Goal: Task Accomplishment & Management: Use online tool/utility

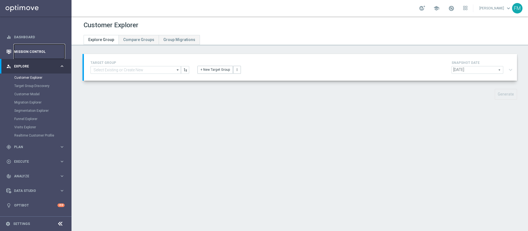
click at [33, 51] on link "Mission Control" at bounding box center [39, 51] width 51 height 15
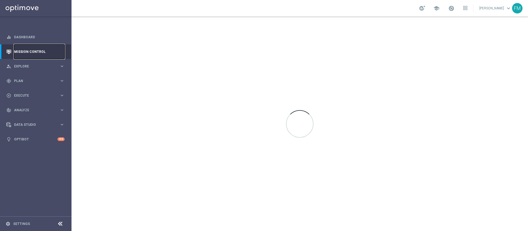
click at [40, 52] on link "Mission Control" at bounding box center [39, 51] width 51 height 15
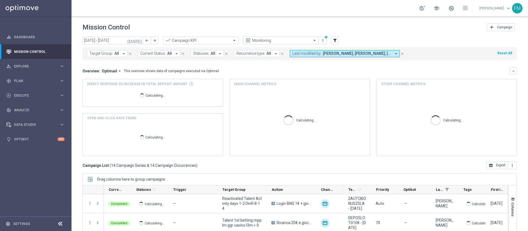
click at [140, 39] on icon "[DATE]" at bounding box center [134, 40] width 15 height 5
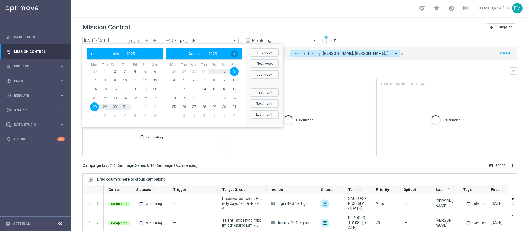
click at [235, 52] on span "›" at bounding box center [234, 53] width 7 height 7
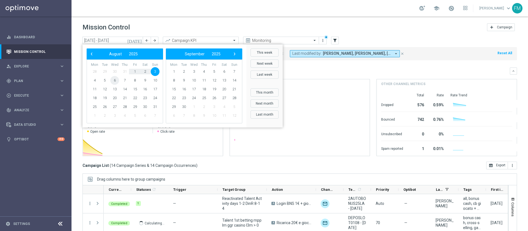
click at [112, 79] on span "6" at bounding box center [114, 80] width 9 height 9
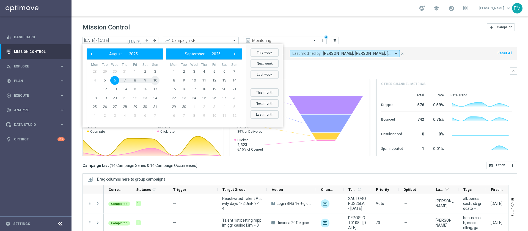
click at [155, 79] on span "10" at bounding box center [155, 80] width 9 height 9
type input "06 Aug 2025 - 10 Aug 2025"
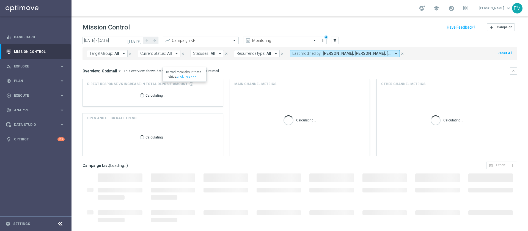
click at [351, 54] on span "Andrea Pierno, Martina Troia, Paolo Martiradonna" at bounding box center [357, 53] width 68 height 5
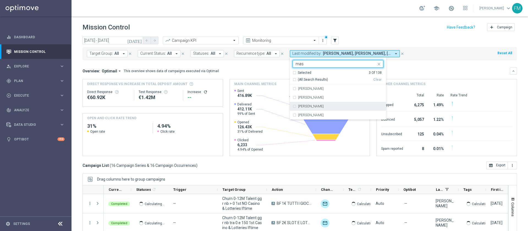
click at [340, 107] on div "[PERSON_NAME]" at bounding box center [340, 105] width 85 height 3
type input "mas"
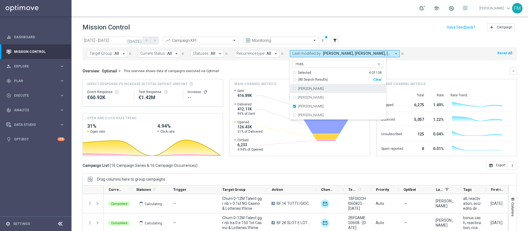
click at [351, 34] on header "Mission Control add Campaign" at bounding box center [299, 26] width 456 height 20
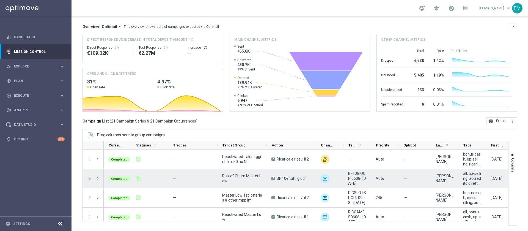
click at [90, 153] on icon "more_vert" at bounding box center [89, 178] width 5 height 5
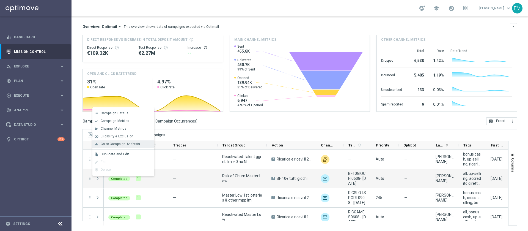
click at [123, 146] on div "bar_chart Go to Campaign Analysis" at bounding box center [123, 144] width 62 height 8
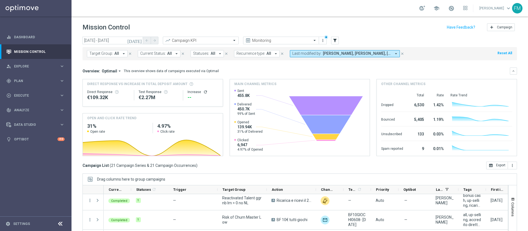
click at [138, 38] on icon "[DATE]" at bounding box center [134, 40] width 15 height 5
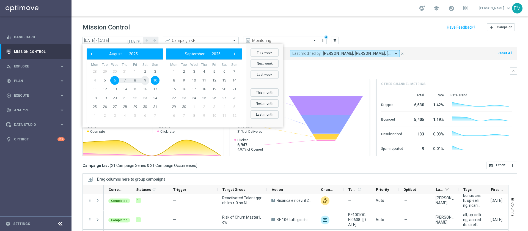
click at [141, 80] on span "9" at bounding box center [144, 80] width 9 height 9
click at [135, 85] on span "15" at bounding box center [135, 89] width 9 height 9
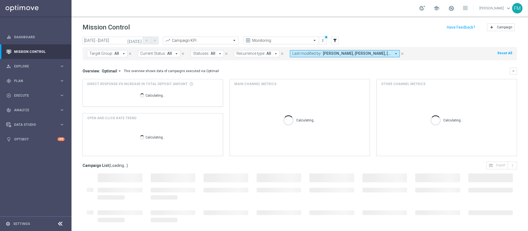
click at [351, 52] on span "Andrea Pierno, Francesca Mascarucci, Martina Troia, Paolo Martiradonna" at bounding box center [357, 53] width 68 height 5
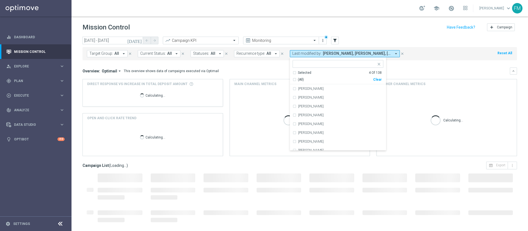
click at [351, 28] on div "Mission Control add Campaign" at bounding box center [299, 27] width 434 height 11
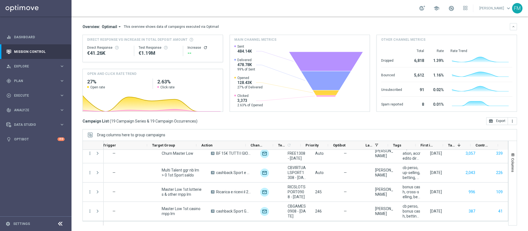
scroll to position [0, 70]
click at [351, 145] on span "First in Range" at bounding box center [426, 145] width 13 height 4
click at [351, 145] on div "First in Range 1" at bounding box center [426, 145] width 13 height 9
click at [351, 145] on div "First in Range 1" at bounding box center [428, 145] width 27 height 9
click at [351, 145] on span at bounding box center [435, 145] width 4 height 4
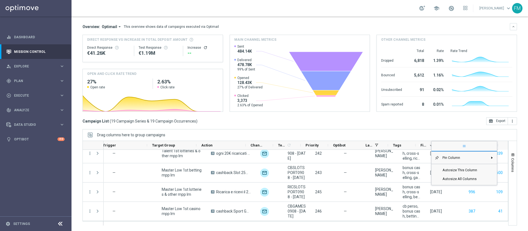
click at [351, 127] on div "today 09 Aug 2025 - 15 Aug 2025 arrow_back arrow_forward Campaign KPI trending_…" at bounding box center [299, 86] width 456 height 189
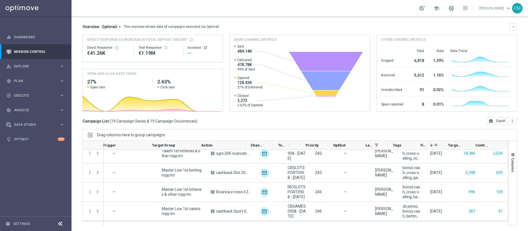
click at [351, 142] on div "First in Range 1" at bounding box center [428, 145] width 27 height 9
click at [351, 144] on span at bounding box center [435, 145] width 4 height 4
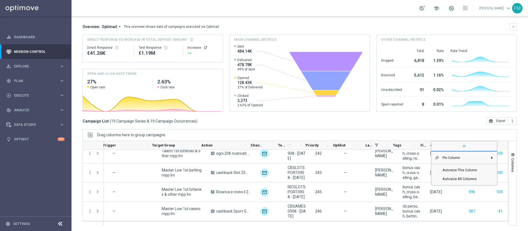
click at [351, 142] on div "First in Range 1" at bounding box center [428, 145] width 27 height 9
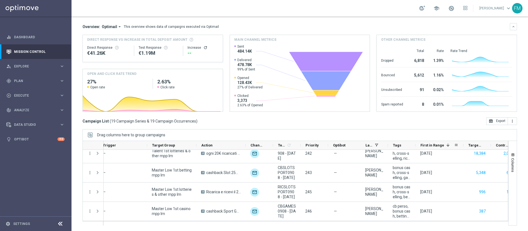
drag, startPoint x: 442, startPoint y: 145, endPoint x: 462, endPoint y: 143, distance: 20.4
click at [351, 143] on div at bounding box center [463, 145] width 2 height 9
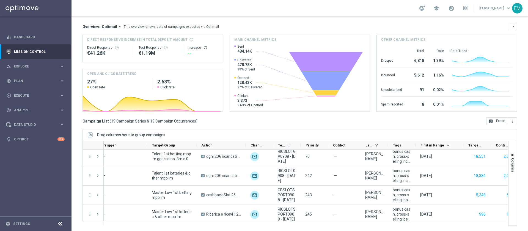
scroll to position [222, 0]
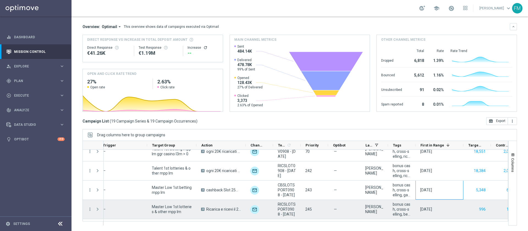
drag, startPoint x: 415, startPoint y: 220, endPoint x: 461, endPoint y: 218, distance: 46.2
click at [351, 153] on div "Running 1 — Reactivated Talent Activity days 3-5 DinR 8-14 A Ricarica e ricevi …" at bounding box center [275, 54] width 485 height 365
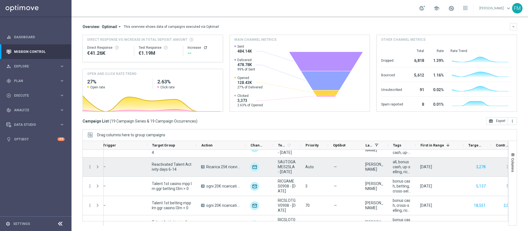
scroll to position [206, 0]
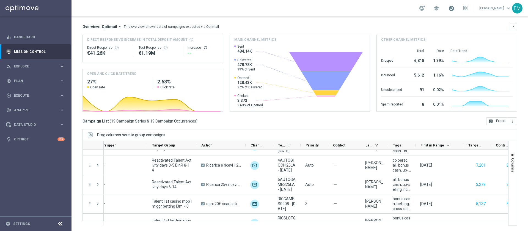
click at [351, 5] on span at bounding box center [451, 8] width 6 height 6
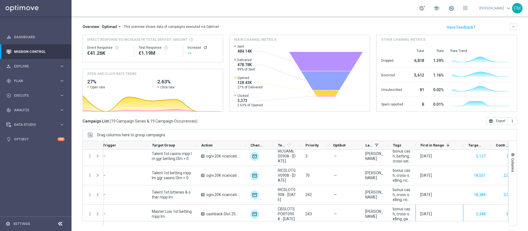
scroll to position [0, 0]
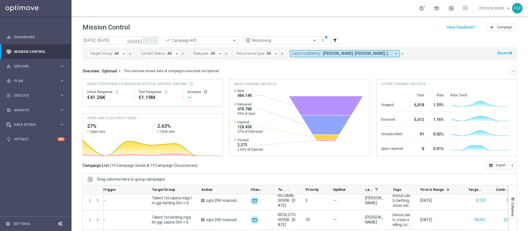
click at [139, 43] on button "[DATE]" at bounding box center [134, 41] width 16 height 8
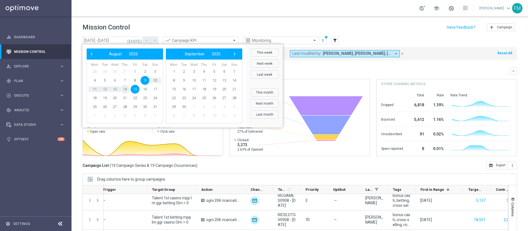
click at [124, 91] on span "14" at bounding box center [124, 89] width 9 height 9
click at [115, 98] on span "20" at bounding box center [114, 97] width 9 height 9
type input "14 Aug 2025 - 20 Aug 2025"
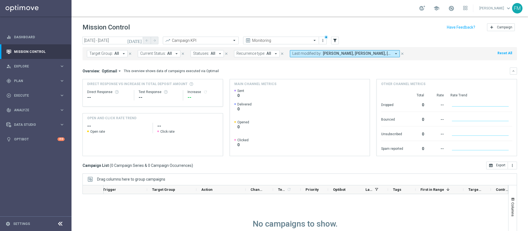
click at [333, 56] on button "Last modified by: Andrea Pierno, Francesca Mascarucci, Martina Troia, Paolo Mar…" at bounding box center [345, 53] width 110 height 7
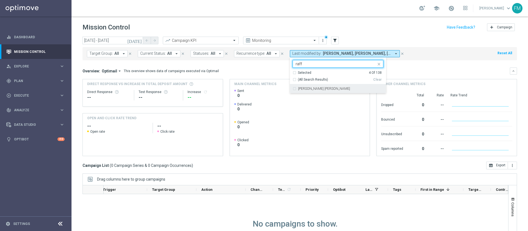
click at [322, 89] on label "Carlos Eduardo Raffo Salazar" at bounding box center [324, 88] width 52 height 3
type input "raff"
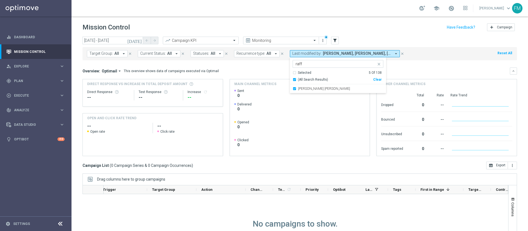
click at [351, 19] on header "Mission Control add Campaign" at bounding box center [299, 26] width 456 height 20
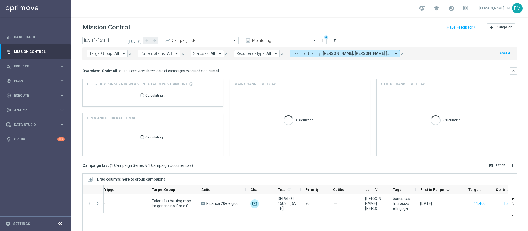
scroll to position [44, 0]
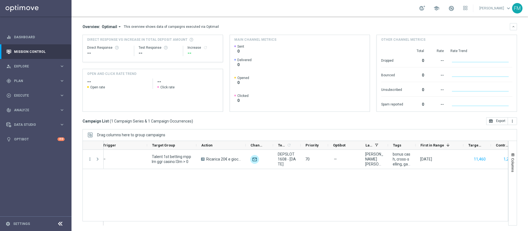
drag, startPoint x: 307, startPoint y: 215, endPoint x: 388, endPoint y: 221, distance: 81.8
click at [351, 153] on div at bounding box center [294, 182] width 425 height 85
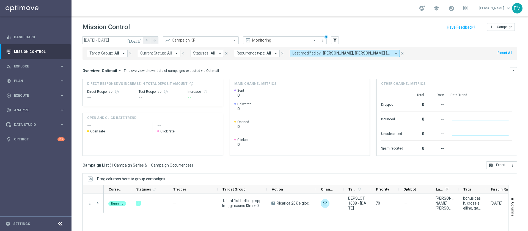
scroll to position [0, 0]
click at [351, 52] on span "Andrea Pierno, Carlos Eduardo Raffo Salazar, Francesca Mascarucci, Martina Troi…" at bounding box center [357, 53] width 68 height 5
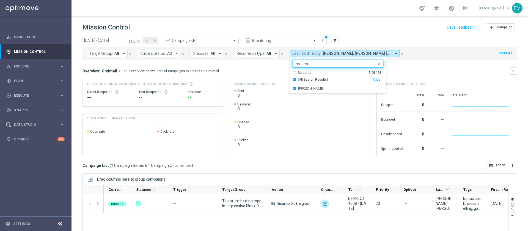
type input "masca"
click at [351, 22] on div "Mission Control add Campaign" at bounding box center [299, 27] width 434 height 11
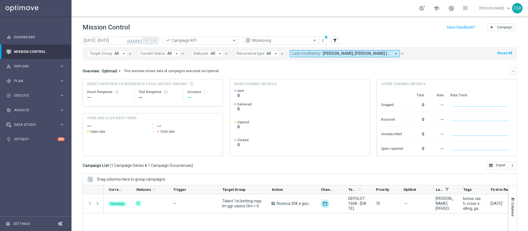
click at [142, 37] on button "[DATE]" at bounding box center [134, 41] width 16 height 8
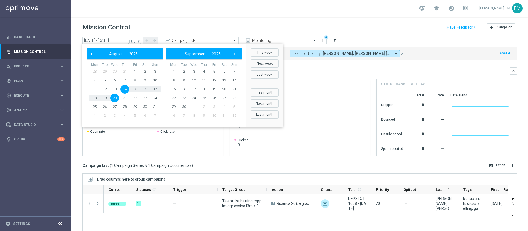
click at [124, 88] on span "14" at bounding box center [124, 89] width 9 height 9
click at [115, 97] on span "20" at bounding box center [114, 97] width 9 height 9
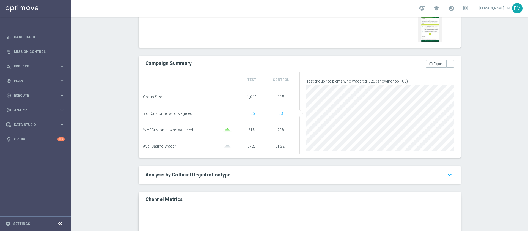
scroll to position [39, 0]
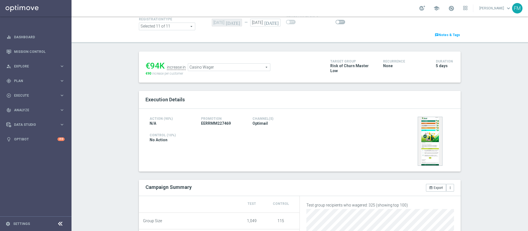
click at [232, 69] on span "Casino Wager" at bounding box center [229, 66] width 82 height 7
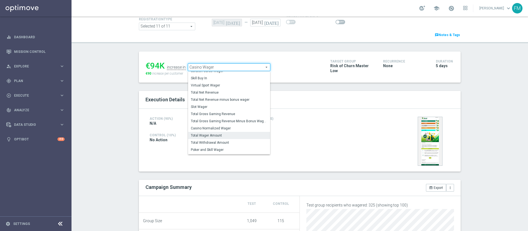
scroll to position [79, 0]
click at [225, 131] on label "Total Wager Amount" at bounding box center [229, 128] width 82 height 7
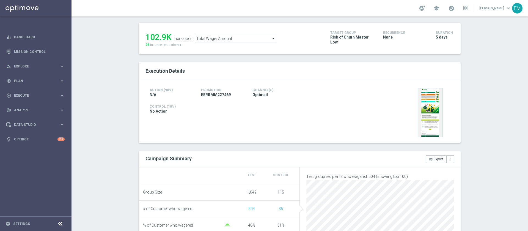
scroll to position [45, 0]
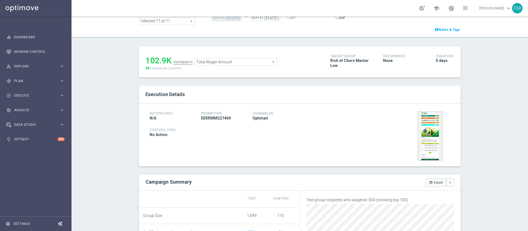
click at [244, 60] on span "Total Wager Amount" at bounding box center [236, 61] width 82 height 7
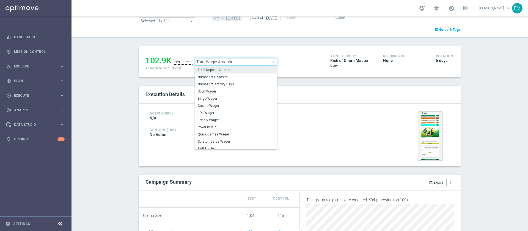
click at [237, 72] on label "Total Deposit Amount" at bounding box center [236, 69] width 82 height 7
type input "Total Deposit Amount"
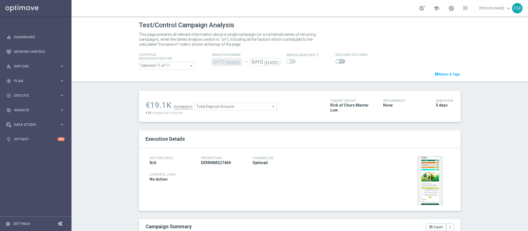
click at [339, 62] on span at bounding box center [340, 61] width 10 height 4
click at [339, 62] on input "checkbox" at bounding box center [340, 61] width 10 height 4
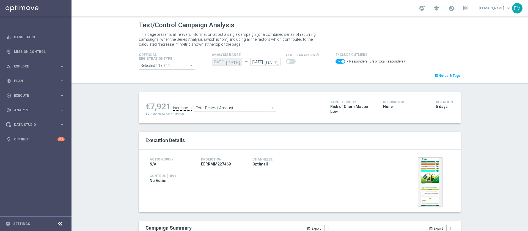
click at [243, 107] on span "Total Deposit Amount" at bounding box center [235, 107] width 82 height 7
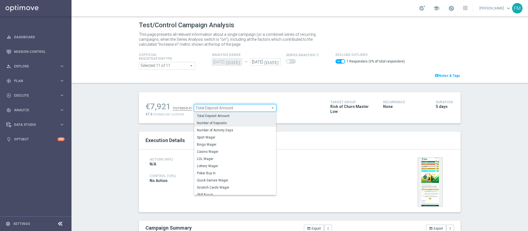
click at [238, 124] on span "Number of Deposits" at bounding box center [235, 123] width 76 height 4
checkbox input "false"
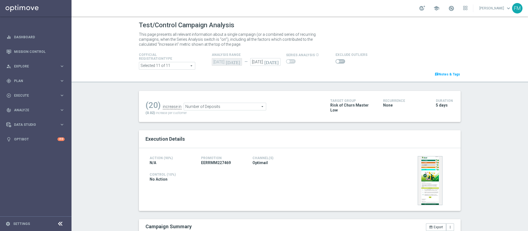
click at [250, 104] on span "Number of Deposits" at bounding box center [225, 106] width 82 height 7
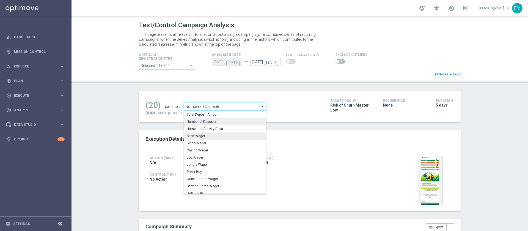
click at [208, 137] on span "Sport Wager" at bounding box center [225, 136] width 76 height 4
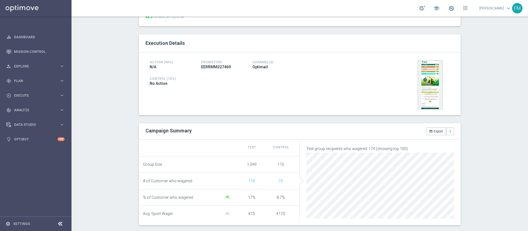
scroll to position [82, 0]
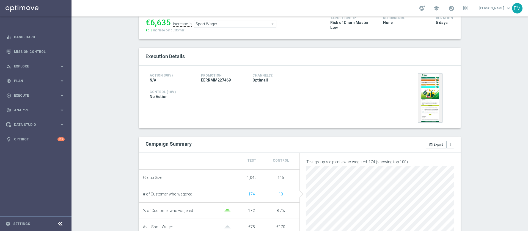
click at [237, 21] on span "Sport Wager" at bounding box center [235, 23] width 82 height 7
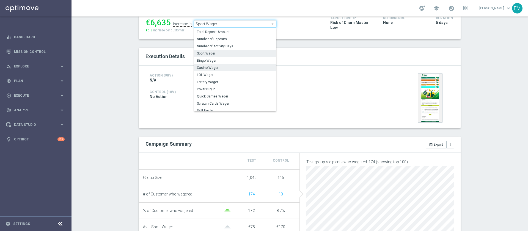
click at [228, 68] on span "Casino Wager" at bounding box center [235, 67] width 76 height 4
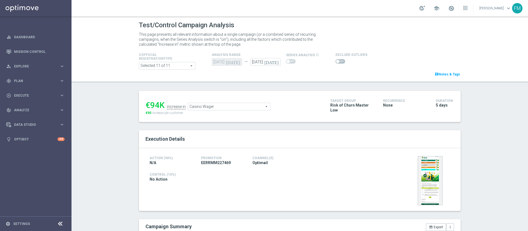
click at [244, 103] on span "Casino Wager" at bounding box center [229, 106] width 82 height 7
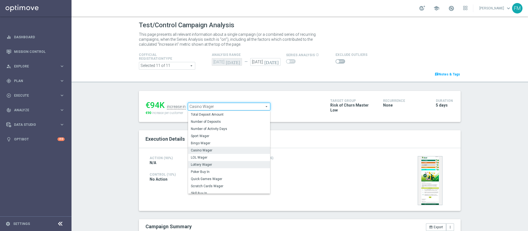
click at [219, 163] on span "Lottery Wager" at bounding box center [229, 164] width 76 height 4
type input "Lottery Wager"
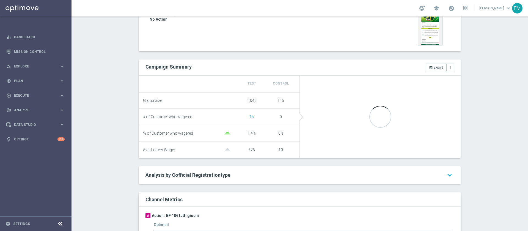
scroll to position [167, 0]
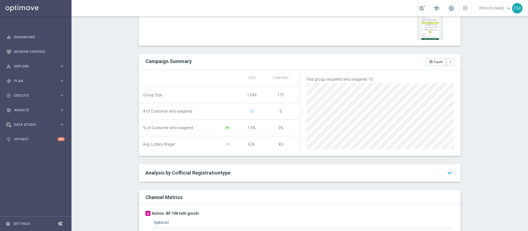
click at [447, 11] on link at bounding box center [450, 8] width 7 height 9
click at [472, 50] on div "Test/Control Campaign Analysis This page presents all relevant information abou…" at bounding box center [299, 123] width 456 height 214
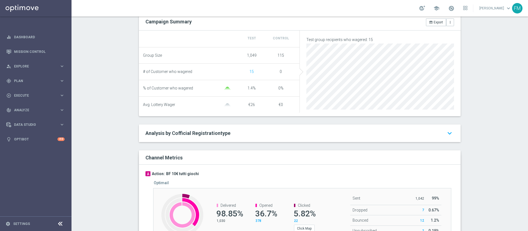
scroll to position [247, 0]
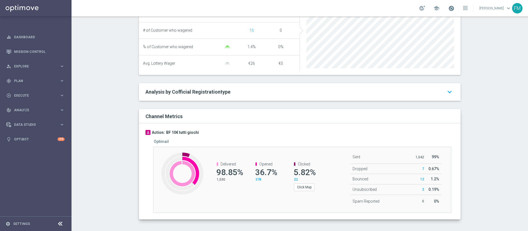
click at [448, 10] on span at bounding box center [451, 8] width 6 height 6
click at [474, 55] on div "Test/Control Campaign Analysis This page presents all relevant information abou…" at bounding box center [299, 123] width 456 height 214
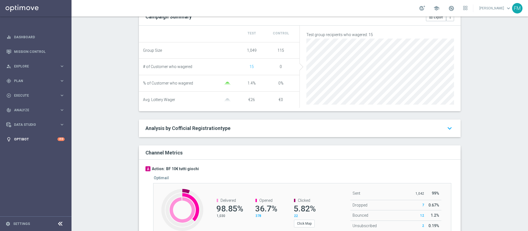
scroll to position [0, 0]
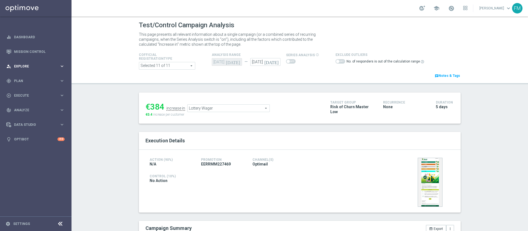
click at [42, 65] on span "Explore" at bounding box center [36, 66] width 45 height 3
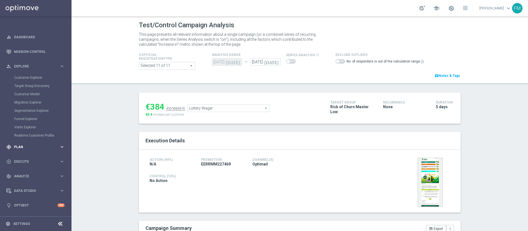
click at [22, 146] on span "Plan" at bounding box center [36, 146] width 45 height 3
click at [21, 90] on link "Target Groups" at bounding box center [35, 92] width 43 height 4
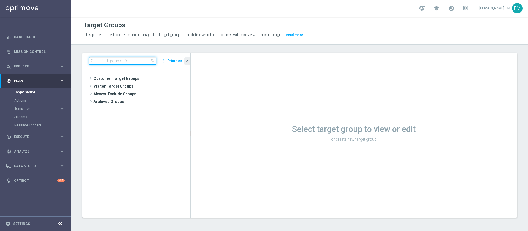
click at [108, 64] on input at bounding box center [122, 61] width 67 height 8
paste input "Master Low 1st betting mpp lm"
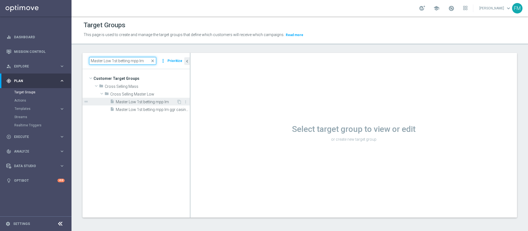
type input "Master Low 1st betting mpp lm"
click at [151, 101] on span "Master Low 1st betting mpp lm" at bounding box center [146, 101] width 61 height 5
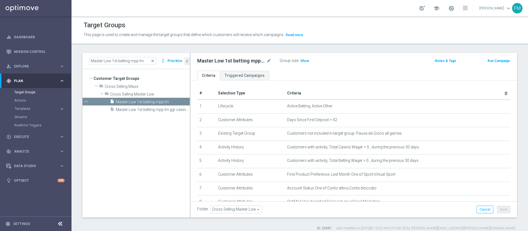
click at [499, 58] on button "Run Campaign" at bounding box center [498, 61] width 23 height 6
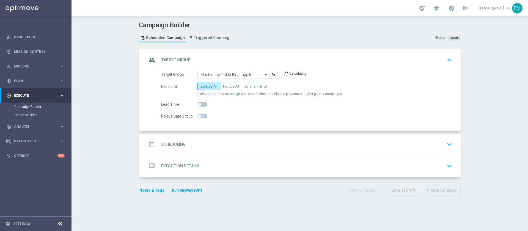
click at [234, 145] on div "date_range Scheduling keyboard_arrow_down" at bounding box center [300, 144] width 307 height 10
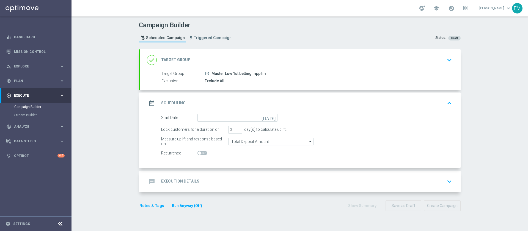
click at [269, 119] on icon "[DATE]" at bounding box center [269, 117] width 16 height 6
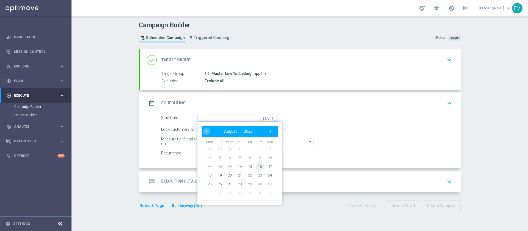
click at [260, 167] on span "16" at bounding box center [259, 166] width 9 height 9
type input "16 Aug 2025"
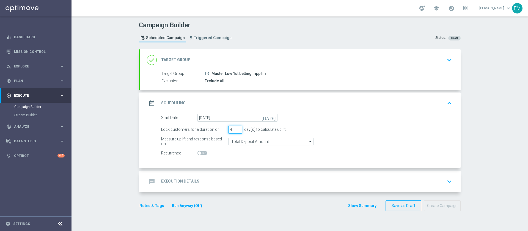
click at [236, 129] on input "4" at bounding box center [235, 130] width 14 height 8
click at [234, 131] on input "3" at bounding box center [235, 130] width 14 height 8
type input "2"
click at [234, 131] on input "2" at bounding box center [235, 130] width 14 height 8
click at [376, 180] on div "message Execution Details keyboard_arrow_down" at bounding box center [300, 181] width 307 height 10
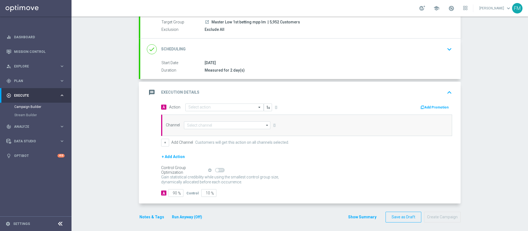
scroll to position [54, 0]
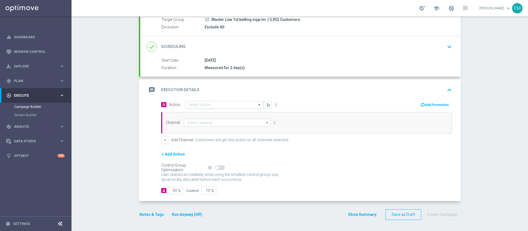
click at [213, 104] on input "text" at bounding box center [218, 104] width 61 height 5
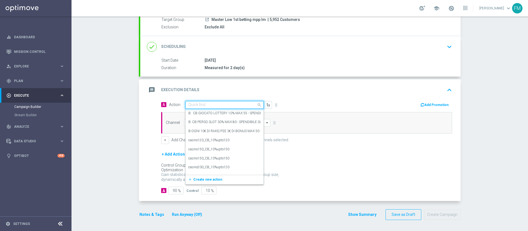
paste input "Ricarica 50€ e gioca almeno 10€ su Slot e ricevi 10€ Slot Gev"
type input "Ricarica 50€ e gioca almeno 10€ su Slot e ricevi 10€ Slot Gev"
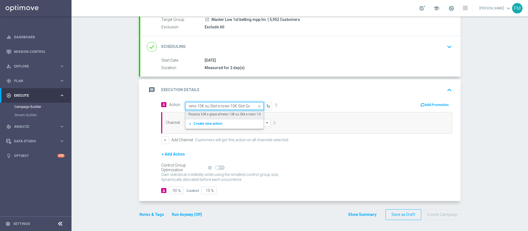
click at [211, 112] on label "Ricarica 50€ e gioca almeno 10€ su Slot e ricevi 10€ Slot Gev" at bounding box center [231, 114] width 86 height 5
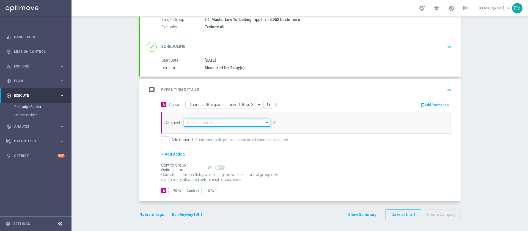
click at [215, 126] on input at bounding box center [227, 123] width 86 height 8
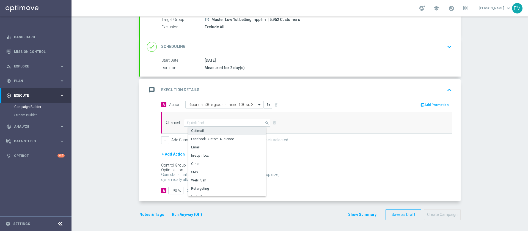
click at [214, 127] on div "Optimail" at bounding box center [229, 131] width 82 height 8
type input "Optimail"
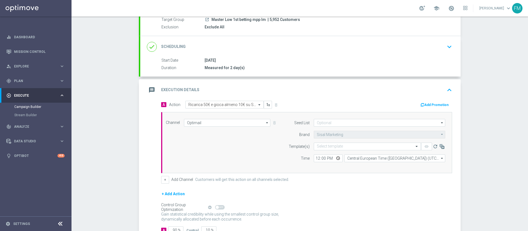
click at [431, 101] on div "Add Promotion" at bounding box center [380, 104] width 149 height 7
click at [426, 103] on button "Add Promotion" at bounding box center [435, 105] width 31 height 6
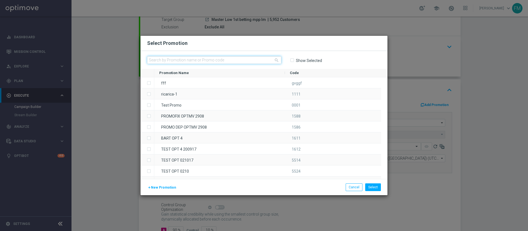
click at [254, 60] on input "text" at bounding box center [214, 60] width 134 height 8
paste input "RICSLOGEVT1608"
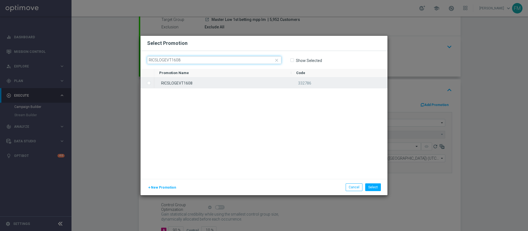
type input "RICSLOGEVT1608"
click at [227, 84] on div "RICSLOGEVT1608" at bounding box center [222, 82] width 137 height 11
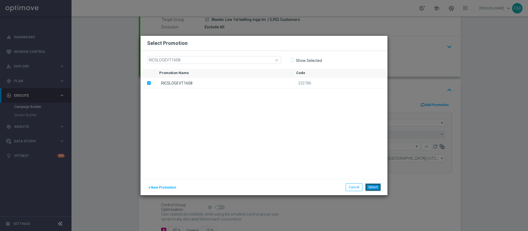
click at [378, 190] on button "Select" at bounding box center [373, 187] width 16 height 8
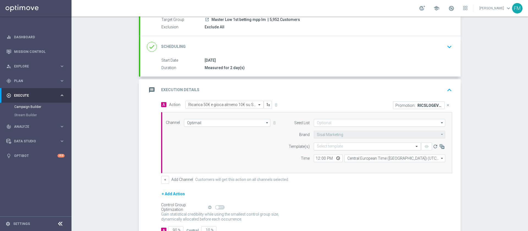
click at [364, 145] on input "text" at bounding box center [362, 146] width 90 height 5
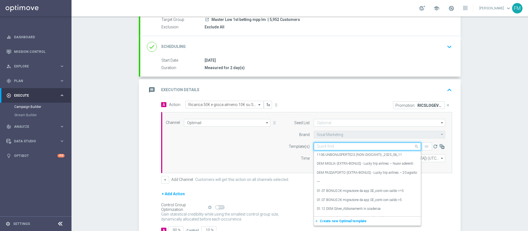
paste input "RICSLOGEVT1608- [DATE]"
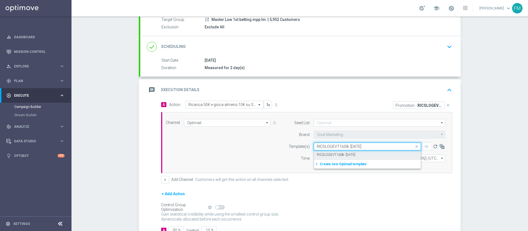
click at [368, 154] on div "RICSLOGEVT1608- [DATE]" at bounding box center [367, 154] width 101 height 9
type input "RICSLOGEVT1608- [DATE]"
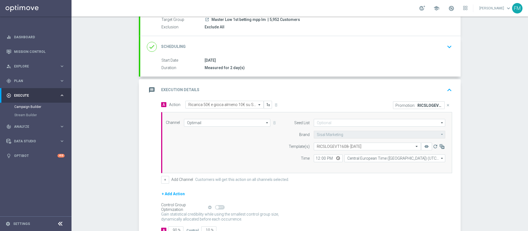
click at [361, 25] on div "Exclude All" at bounding box center [326, 26] width 245 height 5
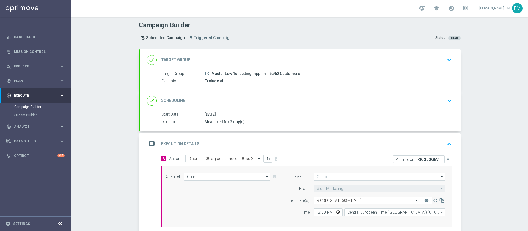
click at [426, 68] on div "done Target Group keyboard_arrow_down" at bounding box center [300, 59] width 320 height 21
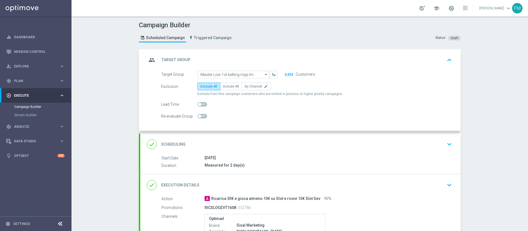
click at [203, 104] on span at bounding box center [202, 104] width 10 height 4
click at [203, 104] on input "checkbox" at bounding box center [202, 104] width 10 height 4
checkbox input "true"
type input "2"
click at [257, 102] on input "2" at bounding box center [259, 104] width 14 height 8
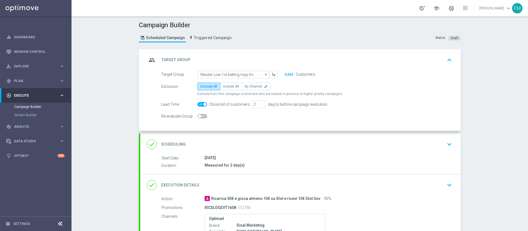
click at [434, 58] on div "group Target Group keyboard_arrow_up" at bounding box center [300, 60] width 307 height 10
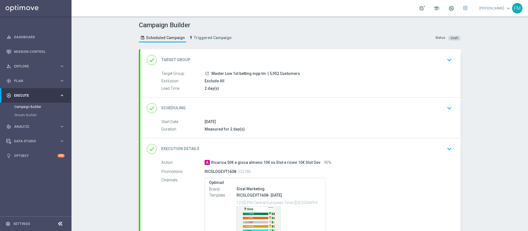
click at [434, 107] on div "done Scheduling keyboard_arrow_down" at bounding box center [300, 108] width 307 height 10
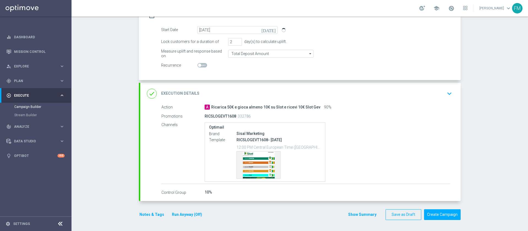
click at [418, 86] on div "done Execution Details keyboard_arrow_down" at bounding box center [300, 93] width 320 height 21
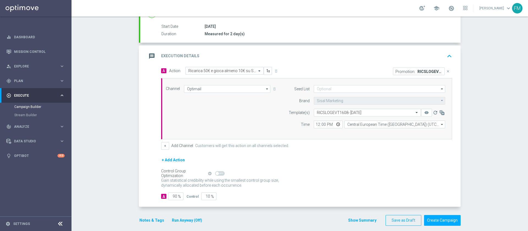
scroll to position [89, 0]
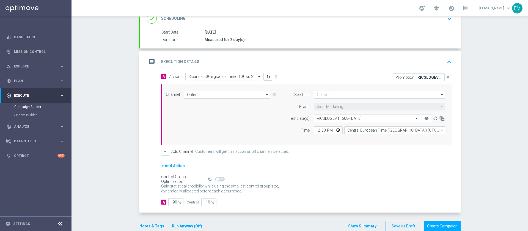
click at [140, 225] on button "Notes & Tags" at bounding box center [152, 225] width 26 height 7
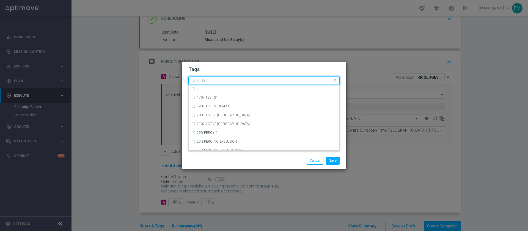
click at [201, 80] on input "text" at bounding box center [261, 80] width 141 height 5
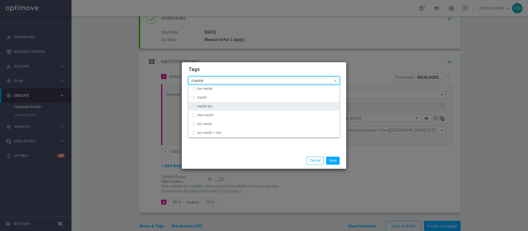
click at [211, 105] on label "master low" at bounding box center [205, 105] width 16 height 3
type input "master"
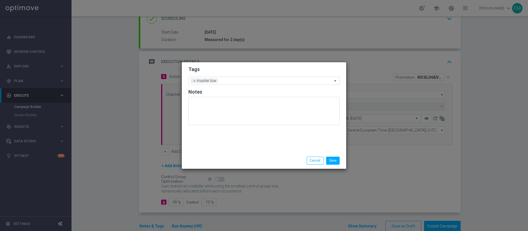
click at [226, 70] on h2 "Tags" at bounding box center [263, 69] width 151 height 7
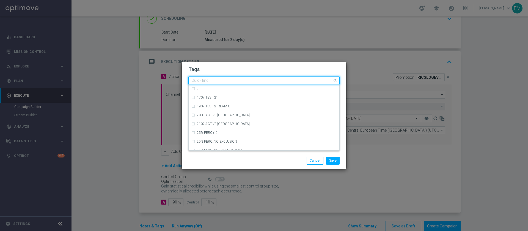
click at [228, 78] on div "Quick find × master low" at bounding box center [261, 80] width 144 height 7
click at [228, 115] on div "cross-selling" at bounding box center [267, 114] width 140 height 3
type input "cross"
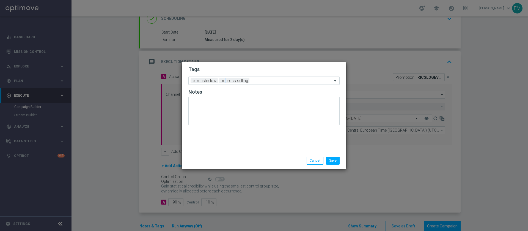
click at [245, 66] on h2 "Tags" at bounding box center [263, 69] width 151 height 7
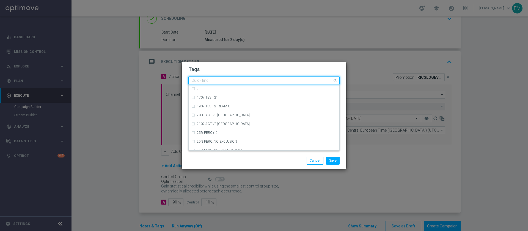
click at [254, 79] on input "text" at bounding box center [261, 80] width 141 height 5
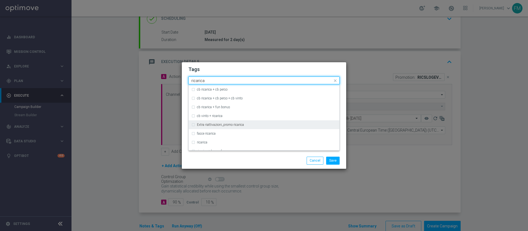
scroll to position [124, 0]
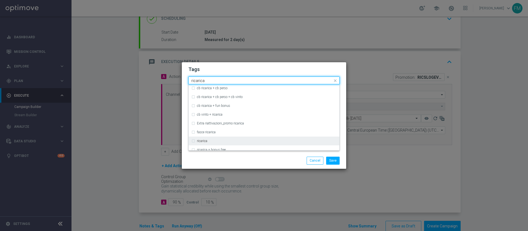
click at [249, 144] on div "ricarica" at bounding box center [263, 140] width 145 height 9
type input "ricarica"
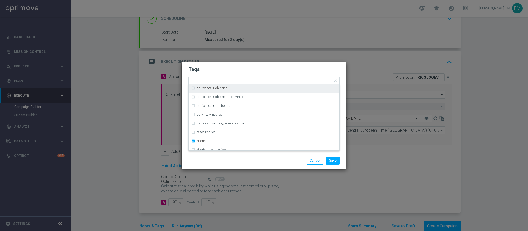
click at [293, 67] on h2 "Tags" at bounding box center [263, 69] width 151 height 7
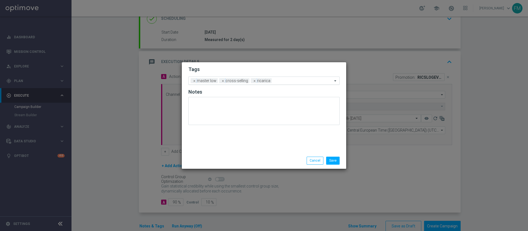
click at [280, 81] on input "text" at bounding box center [303, 81] width 59 height 5
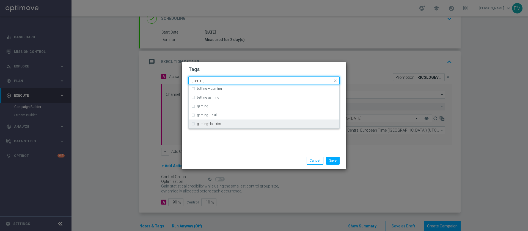
click at [214, 124] on label "gaming+lotteries" at bounding box center [209, 123] width 24 height 3
type input "gaming"
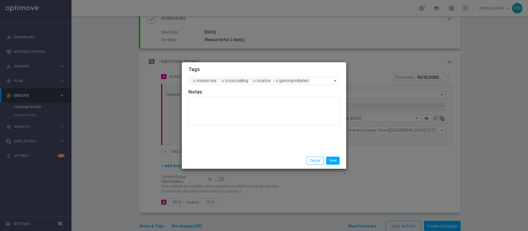
click at [263, 66] on h2 "Tags" at bounding box center [263, 69] width 151 height 7
click at [312, 79] on input "text" at bounding box center [322, 81] width 20 height 5
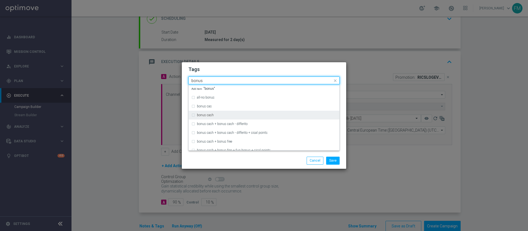
click at [266, 112] on div "bonus cash" at bounding box center [263, 114] width 145 height 9
type input "bonus"
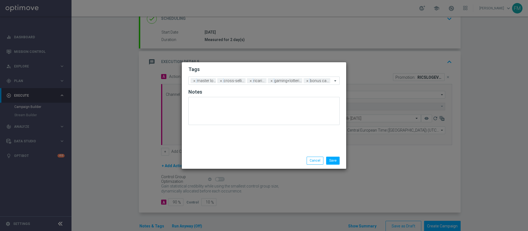
click at [293, 62] on div "Tags Add a new tag × master low × cross-selling × ricarica × gaming+lotteries ×…" at bounding box center [264, 107] width 164 height 90
click at [330, 159] on button "Save" at bounding box center [332, 160] width 13 height 8
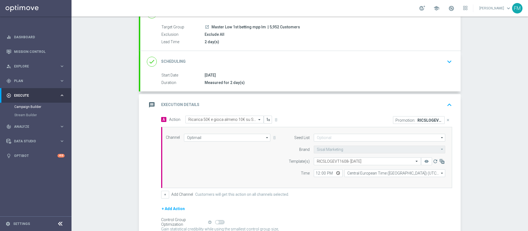
scroll to position [18, 0]
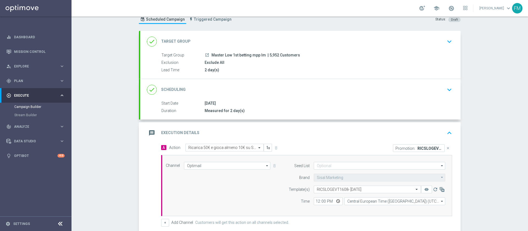
click at [377, 85] on div "done Scheduling keyboard_arrow_down" at bounding box center [300, 89] width 307 height 10
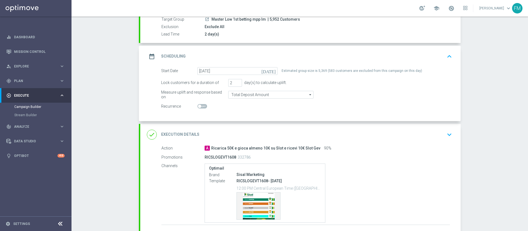
scroll to position [54, 0]
click at [445, 132] on icon "keyboard_arrow_down" at bounding box center [449, 135] width 8 height 8
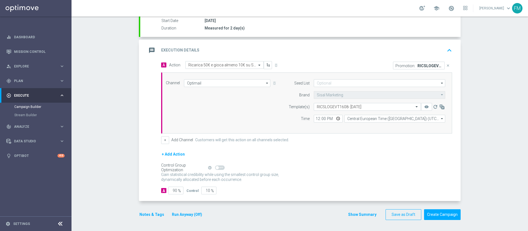
scroll to position [60, 0]
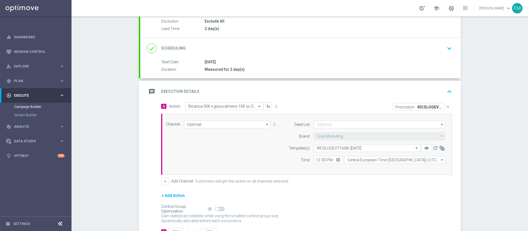
click at [364, 53] on div "done Scheduling keyboard_arrow_down" at bounding box center [300, 48] width 307 height 10
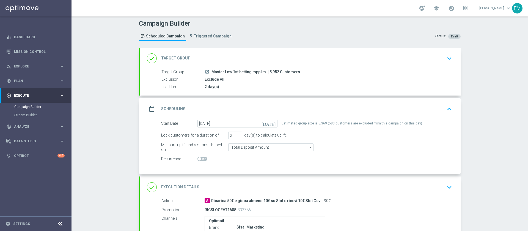
scroll to position [0, 0]
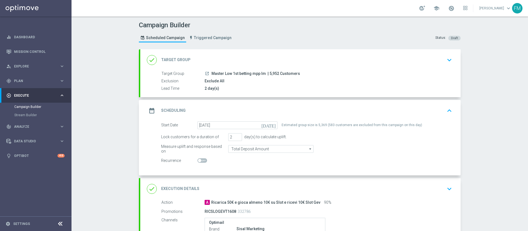
click at [395, 70] on div "done Target Group keyboard_arrow_down" at bounding box center [300, 59] width 320 height 21
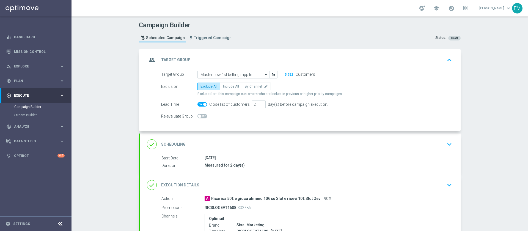
scroll to position [41, 0]
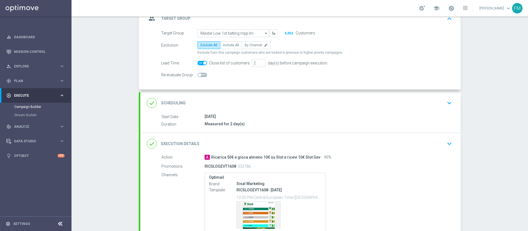
click at [401, 107] on div "done Scheduling keyboard_arrow_down" at bounding box center [300, 103] width 307 height 10
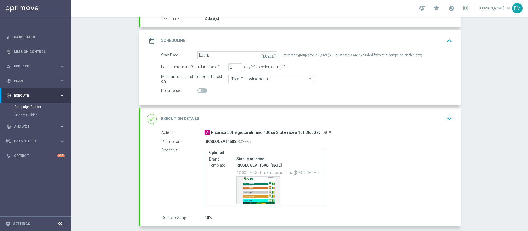
scroll to position [82, 0]
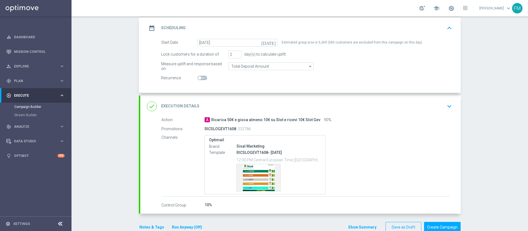
click at [416, 104] on div "done Execution Details keyboard_arrow_down" at bounding box center [300, 106] width 307 height 10
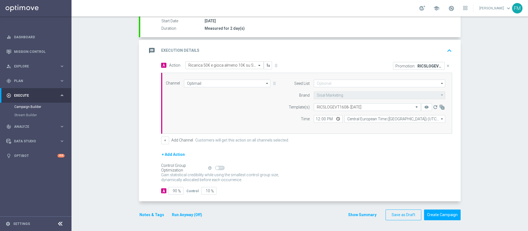
scroll to position [101, 0]
click at [445, 217] on button "Create Campaign" at bounding box center [442, 214] width 37 height 11
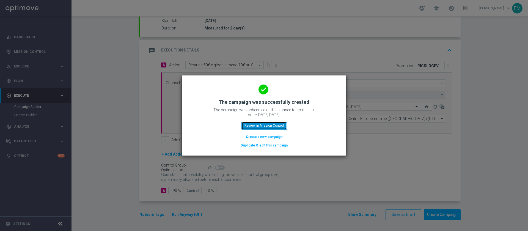
click at [267, 128] on button "Review in Mission Control" at bounding box center [263, 125] width 45 height 8
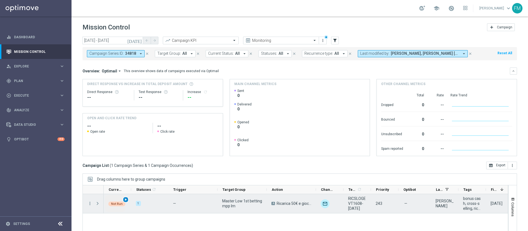
click at [124, 199] on span "play_arrow" at bounding box center [126, 199] width 4 height 4
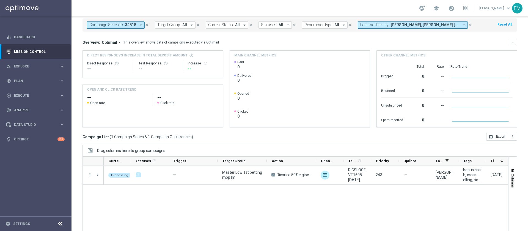
scroll to position [44, 0]
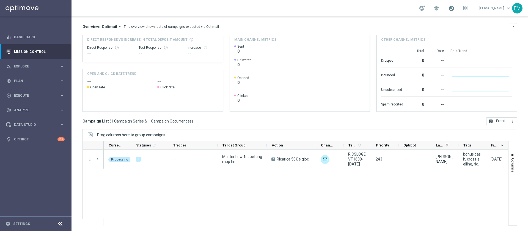
click at [448, 11] on span at bounding box center [451, 8] width 6 height 6
click at [363, 23] on div "Overview: Optimail arrow_drop_down This overview shows data of campaigns execut…" at bounding box center [299, 26] width 434 height 7
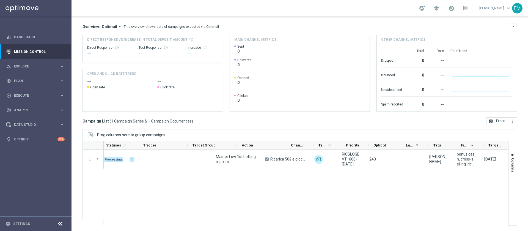
scroll to position [0, 66]
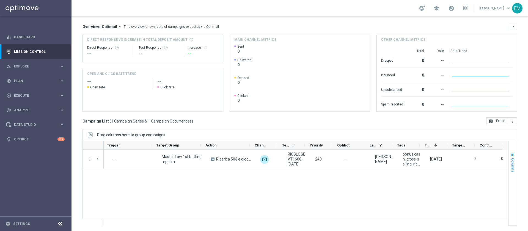
click at [509, 155] on button "Columns" at bounding box center [512, 162] width 8 height 30
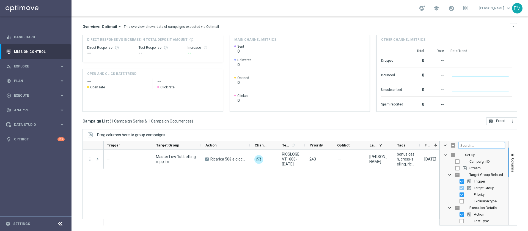
click at [464, 143] on input "Filter Columns Input" at bounding box center [481, 145] width 46 height 7
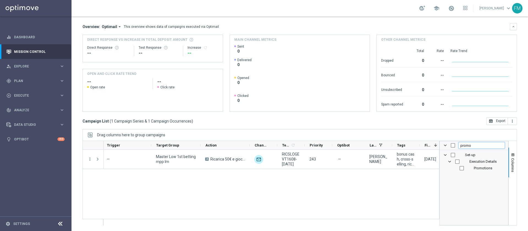
type input "promo"
click at [467, 169] on div "Promotions" at bounding box center [477, 168] width 54 height 7
click at [459, 169] on input "Press SPACE to toggle visibility (hidden)" at bounding box center [461, 168] width 4 height 4
checkbox input "true"
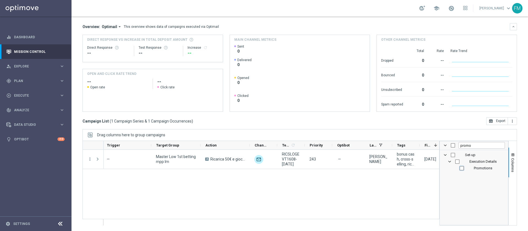
checkbox input "true"
click at [454, 121] on div "Campaign List ( 1 Campaign Series & 1 Campaign Occurrences ) open_in_browser Ex…" at bounding box center [299, 121] width 434 height 8
click at [509, 153] on button "Columns" at bounding box center [512, 162] width 8 height 30
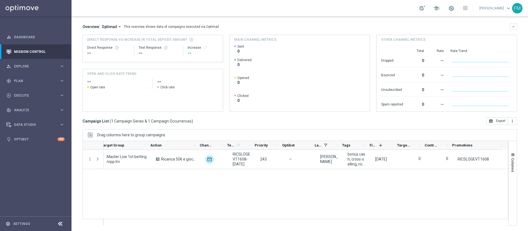
scroll to position [0, 0]
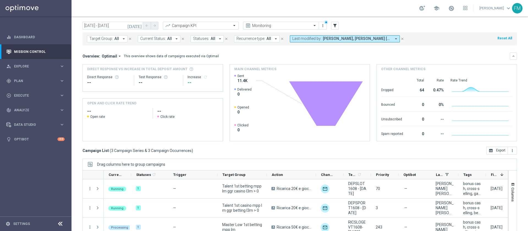
scroll to position [44, 0]
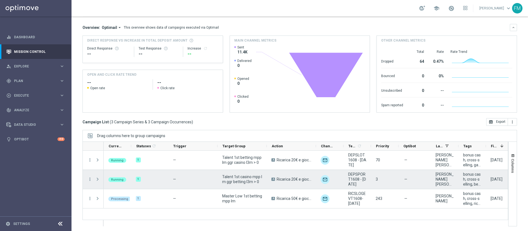
scroll to position [44, 0]
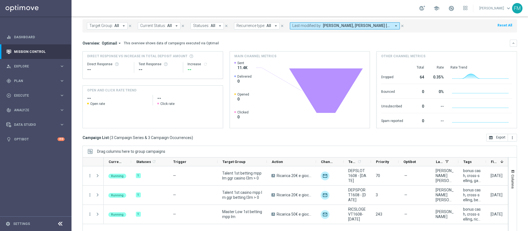
scroll to position [3, 0]
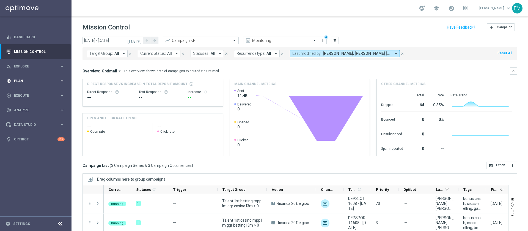
click at [58, 79] on span "Plan" at bounding box center [36, 80] width 45 height 3
click at [32, 93] on link "Target Groups" at bounding box center [35, 92] width 43 height 4
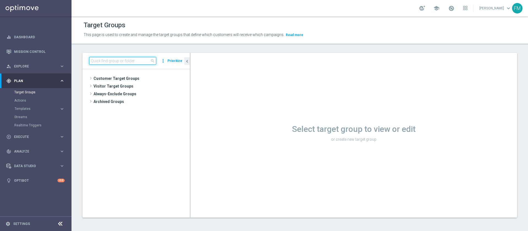
click at [140, 59] on input at bounding box center [122, 61] width 67 height 8
paste input "Master Low 1st casino mpp lm"
type input "Master Low 1st casino mpp lm"
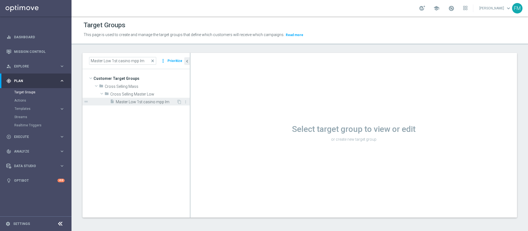
click at [148, 101] on span "Master Low 1st casino mpp lm" at bounding box center [146, 101] width 61 height 5
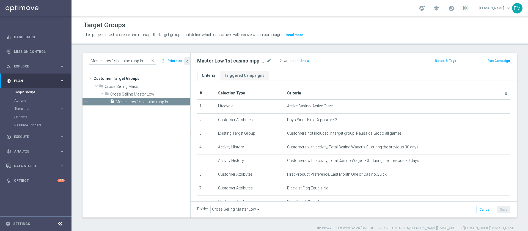
click at [495, 61] on button "Run Campaign" at bounding box center [498, 61] width 23 height 6
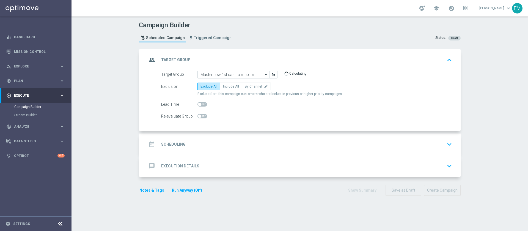
click at [309, 130] on div "Target Group Master Low 1st casino mpp lm Master Low 1st casino mpp lm arrow_dr…" at bounding box center [300, 101] width 320 height 60
click at [310, 141] on div "date_range Scheduling keyboard_arrow_down" at bounding box center [300, 144] width 307 height 10
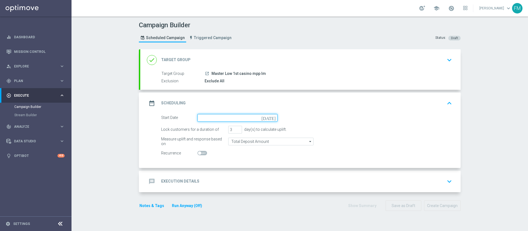
click at [271, 120] on input at bounding box center [237, 118] width 80 height 8
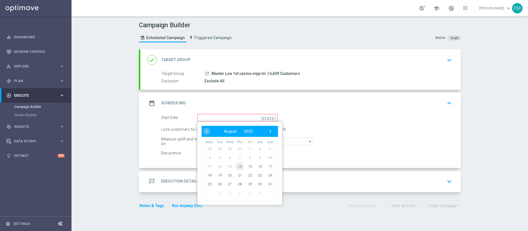
click at [238, 165] on span "14" at bounding box center [239, 166] width 9 height 9
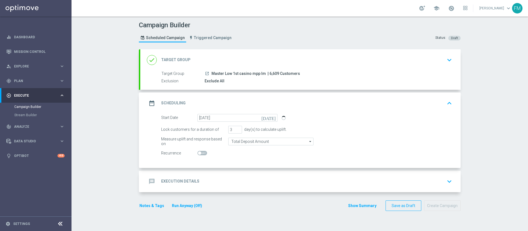
click at [270, 118] on icon "[DATE]" at bounding box center [269, 117] width 16 height 6
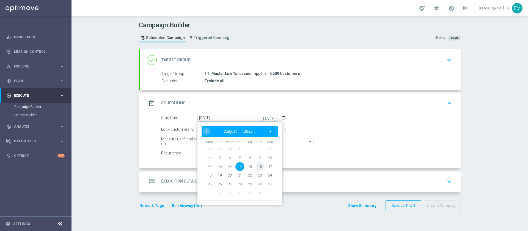
click at [255, 167] on span "16" at bounding box center [259, 166] width 9 height 9
type input "16 Aug 2025"
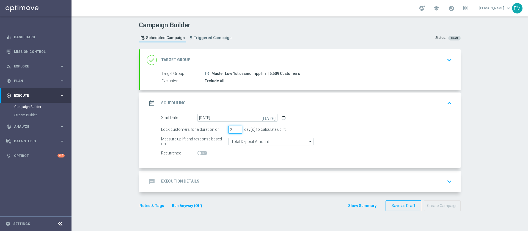
type input "2"
click at [237, 130] on input "2" at bounding box center [235, 130] width 14 height 8
click at [278, 144] on input "Total Deposit Amount" at bounding box center [270, 141] width 85 height 8
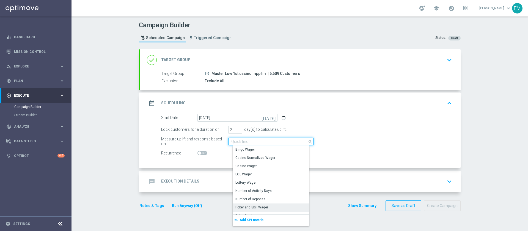
scroll to position [78, 0]
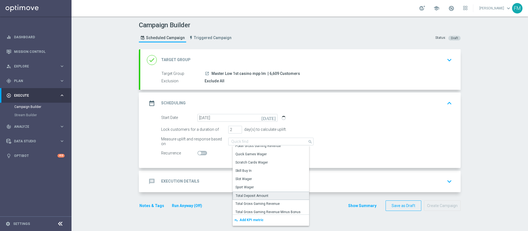
click at [262, 193] on div "Total Deposit Amount" at bounding box center [251, 195] width 33 height 5
type input "Total Deposit Amount"
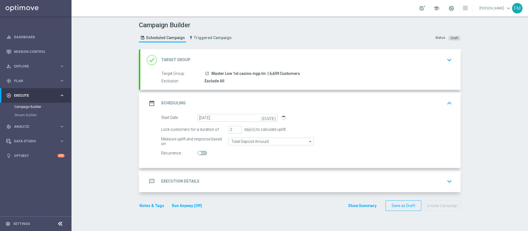
click at [256, 178] on div "message Execution Details keyboard_arrow_down" at bounding box center [300, 181] width 307 height 10
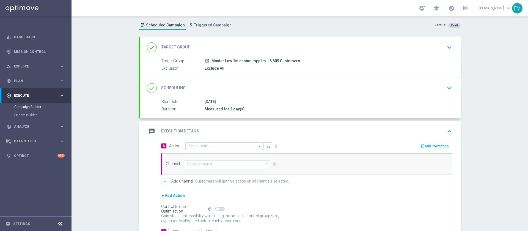
scroll to position [54, 0]
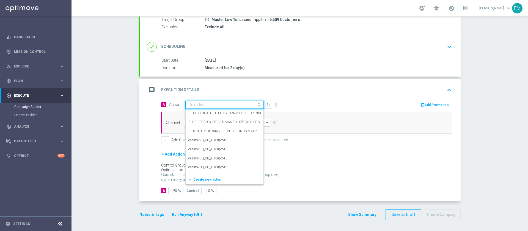
click at [194, 104] on input "text" at bounding box center [218, 104] width 61 height 5
paste input "Ricarica 50€ e gioca almeno 10€ su Gev e ricevi 10€ Sport Virtual Gev"
type input "Ricarica 50€ e gioca almeno 10€ su Gev e ricevi 10€ Sport Virtual Gev"
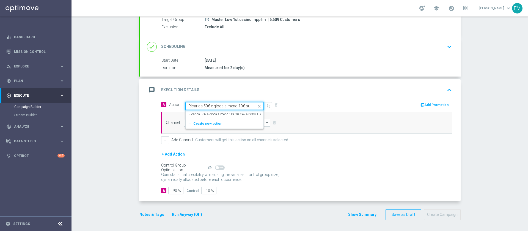
scroll to position [0, 55]
click at [199, 115] on label "Ricarica 50€ e gioca almeno 10€ su Gev e ricevi 10€ Sport Virtual Gev" at bounding box center [237, 114] width 99 height 5
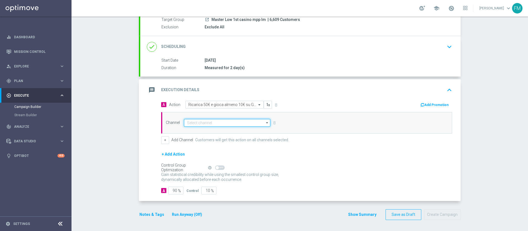
click at [199, 123] on input at bounding box center [227, 123] width 86 height 8
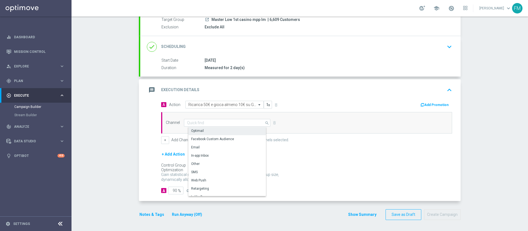
click at [198, 130] on div "Optimail" at bounding box center [197, 130] width 13 height 5
type input "Optimail"
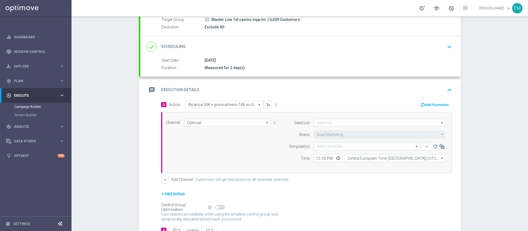
click at [427, 107] on button "Add Promotion" at bounding box center [435, 105] width 31 height 6
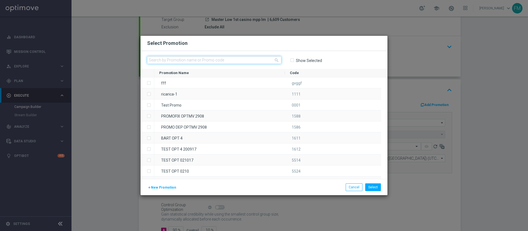
click at [199, 57] on input "text" at bounding box center [214, 60] width 134 height 8
paste input "RICGAMES1608"
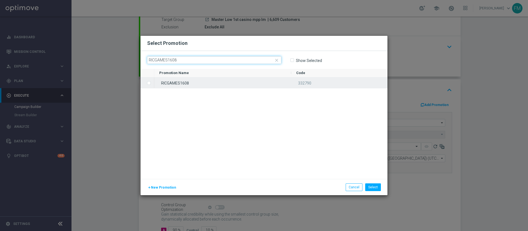
type input "RICGAMES1608"
click at [200, 79] on div "RICGAMES1608" at bounding box center [222, 82] width 137 height 11
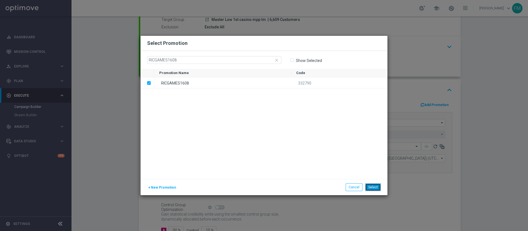
click at [375, 189] on button "Select" at bounding box center [373, 187] width 16 height 8
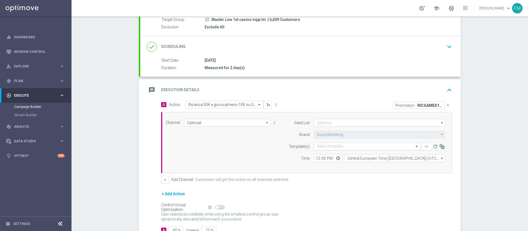
click at [372, 146] on input "text" at bounding box center [362, 146] width 90 height 5
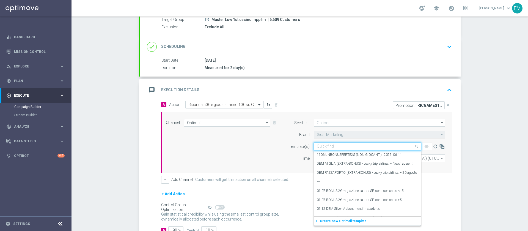
paste input "RICGAMES1608 - [DATE]"
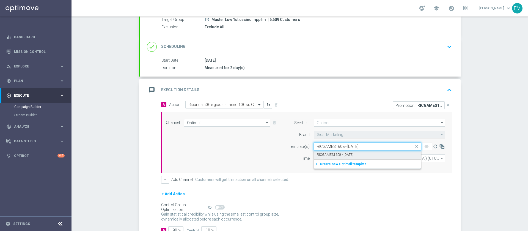
click at [369, 154] on div "RICGAMES1608 - [DATE]" at bounding box center [367, 154] width 101 height 9
type input "RICGAMES1608 - [DATE]"
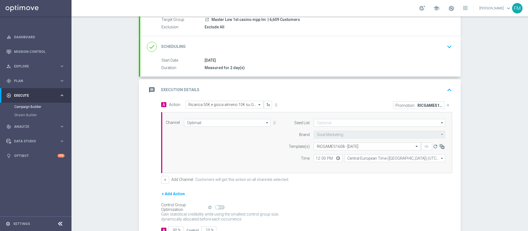
click at [423, 146] on div "remove_red_eye" at bounding box center [426, 146] width 11 height 8
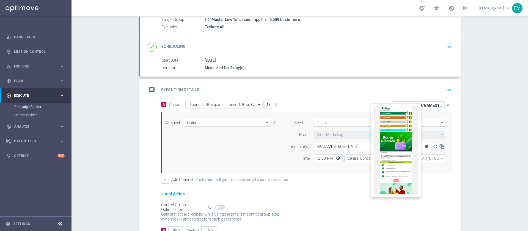
click at [424, 147] on icon "remove_red_eye" at bounding box center [426, 146] width 4 height 4
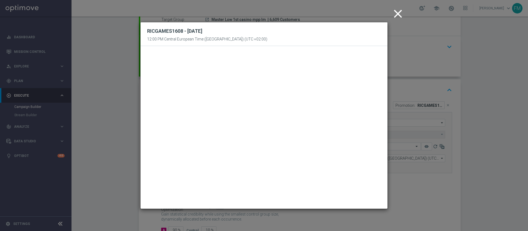
click at [399, 15] on icon "close" at bounding box center [398, 14] width 14 height 14
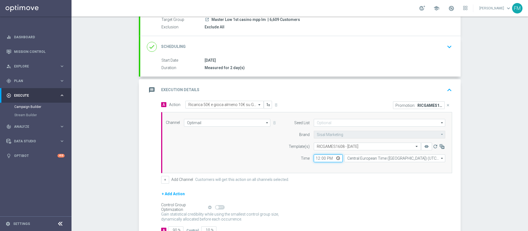
click at [315, 159] on input "12:00" at bounding box center [328, 158] width 29 height 8
click at [330, 190] on div "+ Add Action" at bounding box center [306, 197] width 291 height 14
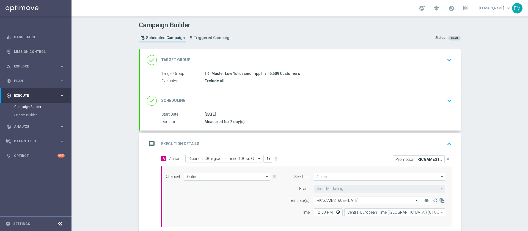
click at [440, 98] on div "done Scheduling keyboard_arrow_down" at bounding box center [300, 100] width 307 height 10
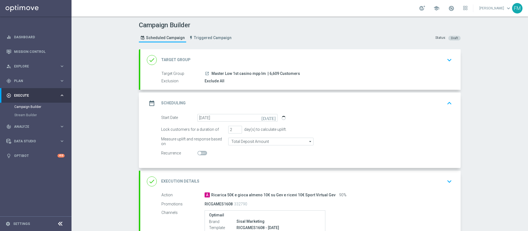
click at [427, 101] on div "date_range Scheduling keyboard_arrow_up" at bounding box center [300, 103] width 307 height 10
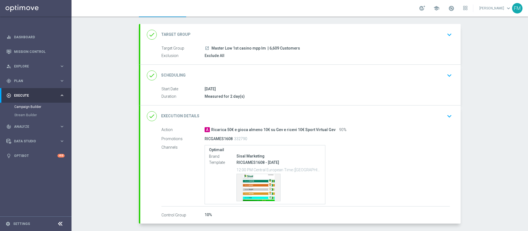
scroll to position [41, 0]
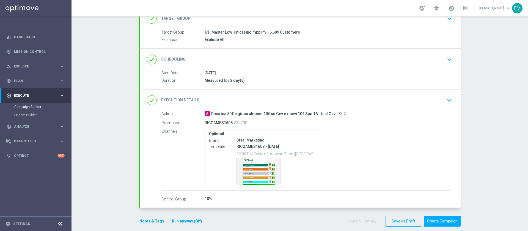
click at [421, 105] on div "done Execution Details keyboard_arrow_down" at bounding box center [300, 100] width 307 height 10
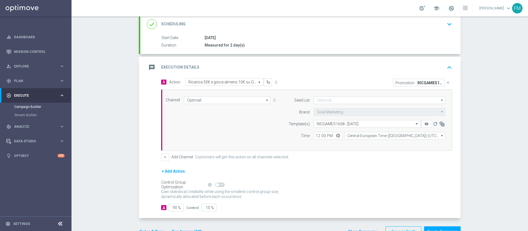
scroll to position [93, 0]
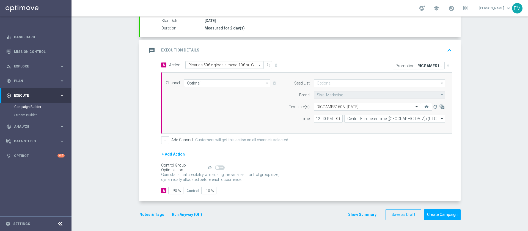
click at [149, 216] on button "Notes & Tags" at bounding box center [152, 214] width 26 height 7
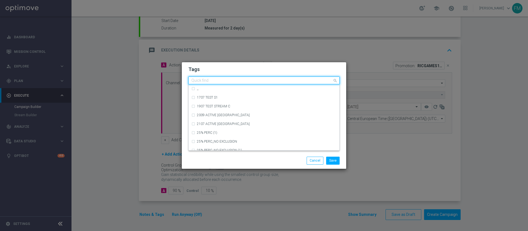
click at [203, 77] on div "Quick find" at bounding box center [261, 80] width 144 height 7
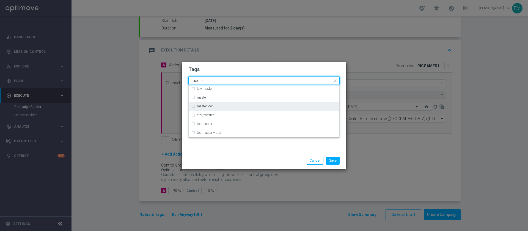
click at [217, 103] on div "master low" at bounding box center [263, 106] width 145 height 9
type input "master"
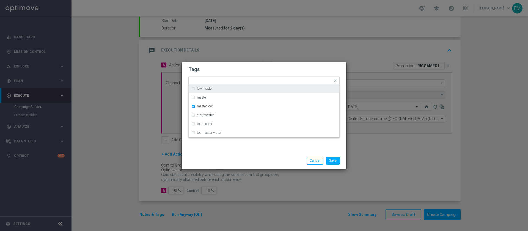
click at [228, 63] on div "Tags Quick find × master low low master master master low star/master top maste…" at bounding box center [264, 107] width 164 height 90
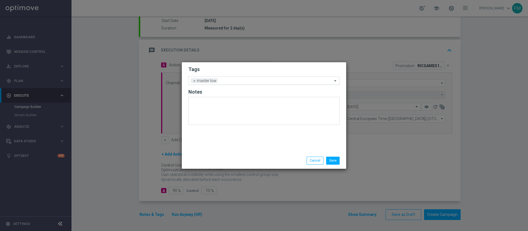
click at [229, 81] on input "text" at bounding box center [276, 81] width 112 height 5
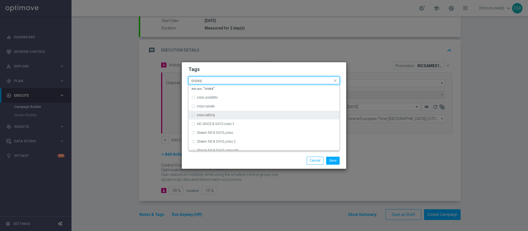
click at [226, 113] on div "cross-selling" at bounding box center [267, 114] width 140 height 3
type input "cross"
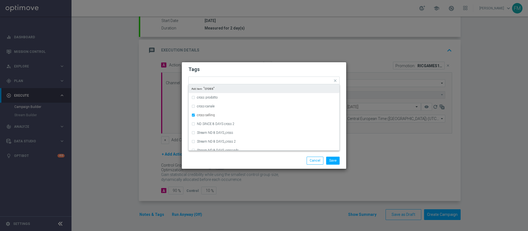
click at [251, 66] on h2 "Tags" at bounding box center [263, 69] width 151 height 7
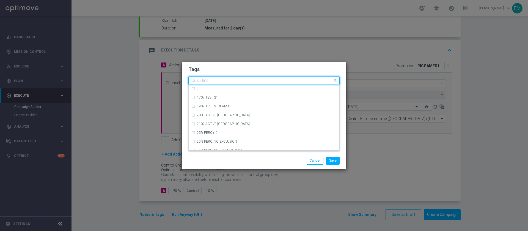
click at [253, 82] on input "text" at bounding box center [261, 80] width 141 height 5
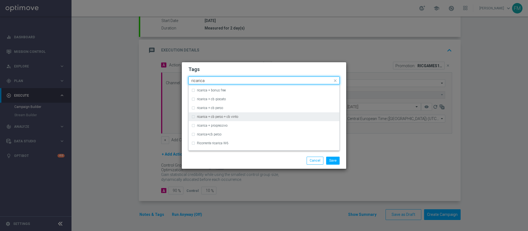
scroll to position [142, 0]
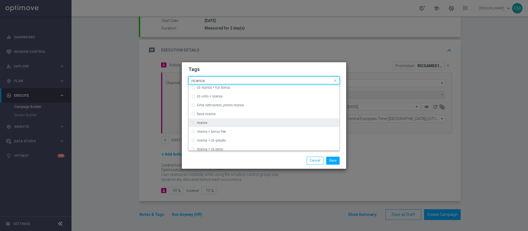
click at [241, 124] on div "ricarica" at bounding box center [267, 122] width 140 height 3
type input "ricarica"
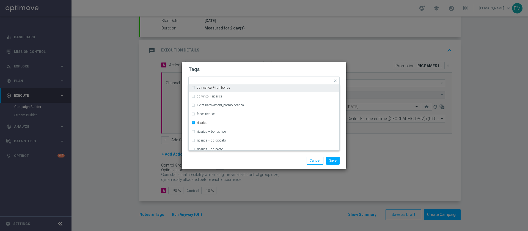
click at [262, 70] on h2 "Tags" at bounding box center [263, 69] width 151 height 7
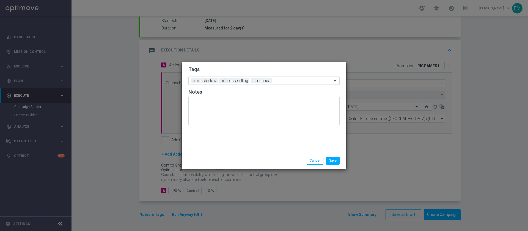
click at [283, 84] on div at bounding box center [302, 81] width 59 height 5
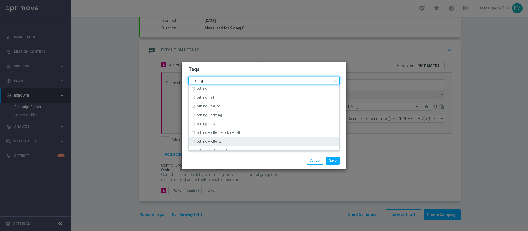
click at [217, 138] on div "betting + lotteries" at bounding box center [263, 141] width 145 height 9
type input "betting"
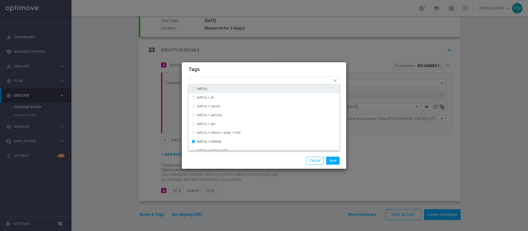
click at [259, 67] on h2 "Tags" at bounding box center [263, 69] width 151 height 7
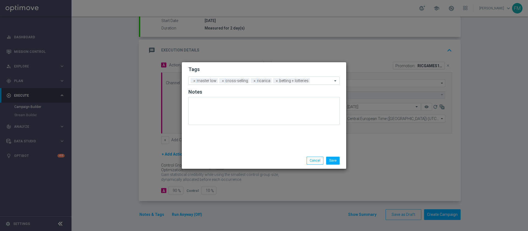
click at [311, 80] on div at bounding box center [321, 81] width 21 height 5
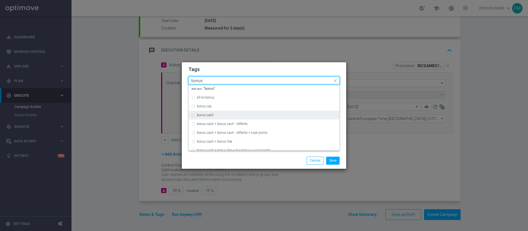
click at [262, 115] on div "bonus cash" at bounding box center [267, 114] width 140 height 3
type input "bonus"
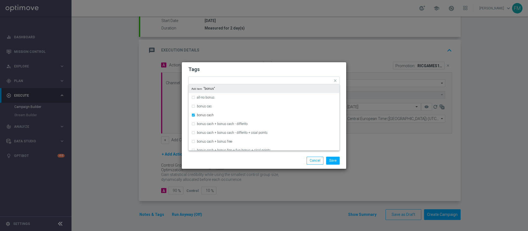
click at [297, 67] on h2 "Tags" at bounding box center [263, 69] width 151 height 7
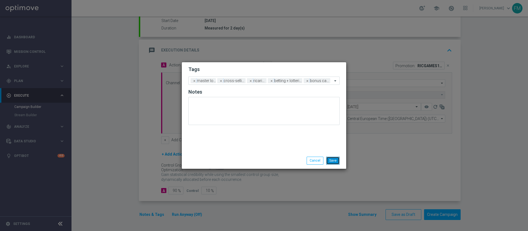
click at [335, 162] on button "Save" at bounding box center [332, 160] width 13 height 8
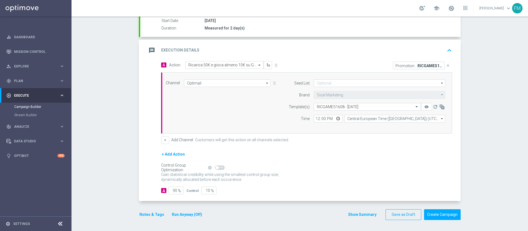
scroll to position [0, 0]
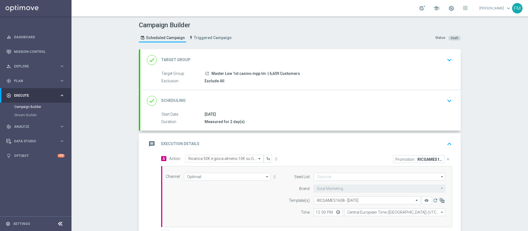
click at [375, 100] on div "done Scheduling keyboard_arrow_down" at bounding box center [300, 100] width 307 height 10
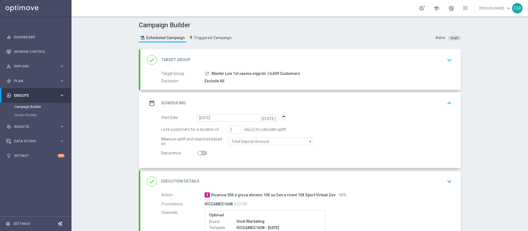
click at [417, 64] on div "done Target Group keyboard_arrow_down" at bounding box center [300, 60] width 307 height 10
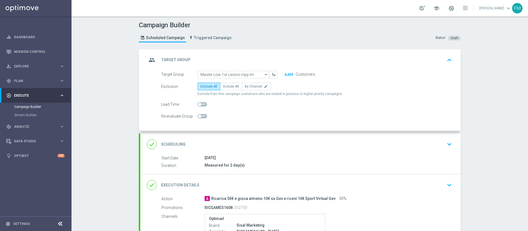
click at [201, 101] on div at bounding box center [202, 104] width 10 height 8
click at [199, 104] on span at bounding box center [202, 104] width 10 height 4
click at [199, 104] on input "checkbox" at bounding box center [202, 104] width 10 height 4
checkbox input "true"
type input "2"
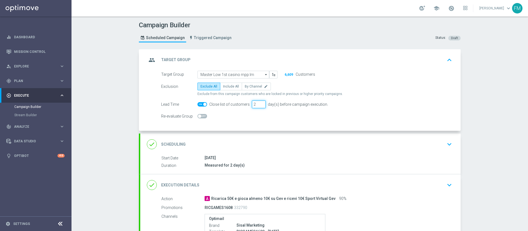
click at [258, 102] on input "2" at bounding box center [259, 104] width 14 height 8
click at [425, 149] on div "done Scheduling keyboard_arrow_down" at bounding box center [300, 143] width 320 height 21
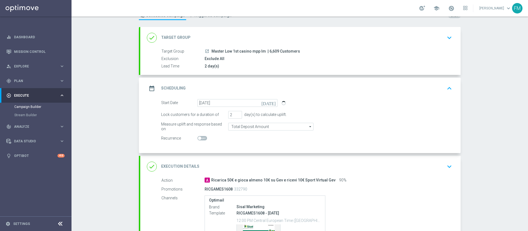
scroll to position [41, 0]
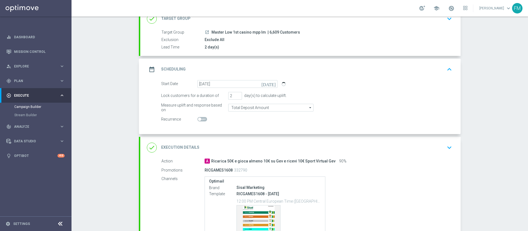
click at [422, 148] on div "done Execution Details keyboard_arrow_down" at bounding box center [300, 147] width 307 height 10
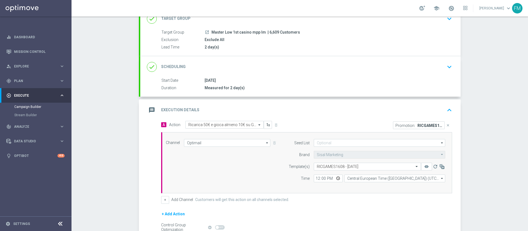
click at [429, 67] on div "done Scheduling keyboard_arrow_down" at bounding box center [300, 67] width 307 height 10
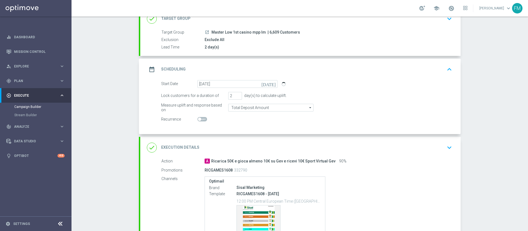
click at [408, 146] on div "done Execution Details keyboard_arrow_down" at bounding box center [300, 147] width 307 height 10
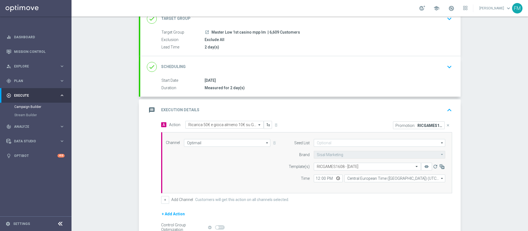
click at [414, 63] on div "done Scheduling keyboard_arrow_down" at bounding box center [300, 67] width 307 height 10
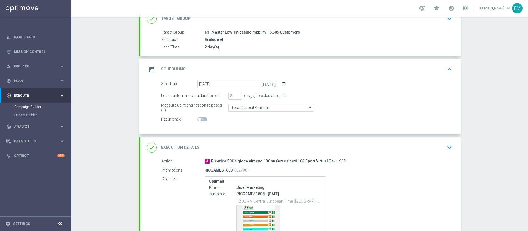
scroll to position [82, 0]
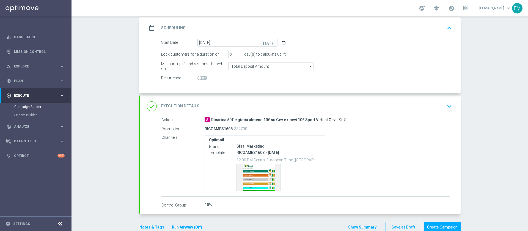
click at [448, 111] on button "keyboard_arrow_down" at bounding box center [448, 106] width 9 height 10
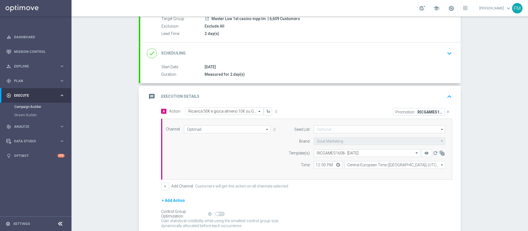
scroll to position [41, 0]
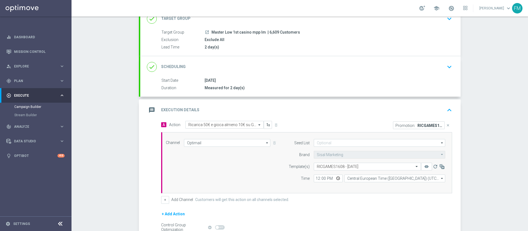
click at [430, 59] on div "done Scheduling keyboard_arrow_down" at bounding box center [300, 66] width 320 height 21
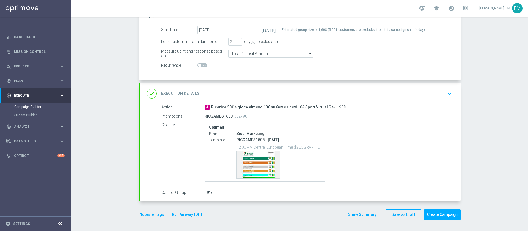
click at [425, 96] on div "done Execution Details keyboard_arrow_down" at bounding box center [300, 93] width 307 height 10
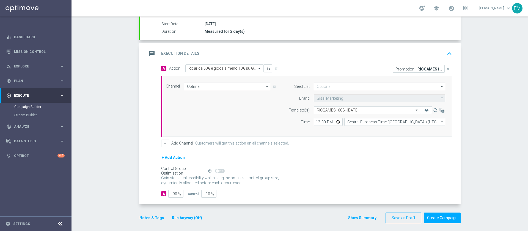
scroll to position [101, 0]
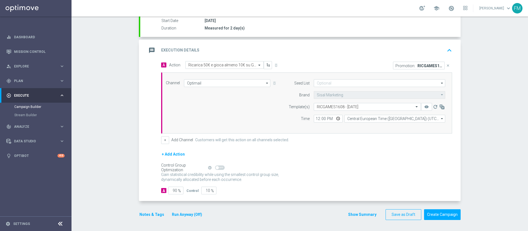
click at [142, 216] on button "Notes & Tags" at bounding box center [152, 214] width 26 height 7
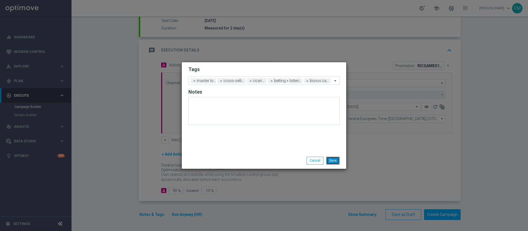
click at [332, 156] on button "Save" at bounding box center [332, 160] width 13 height 8
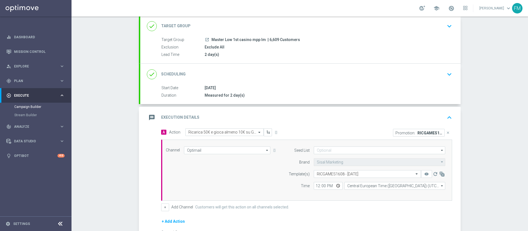
scroll to position [0, 0]
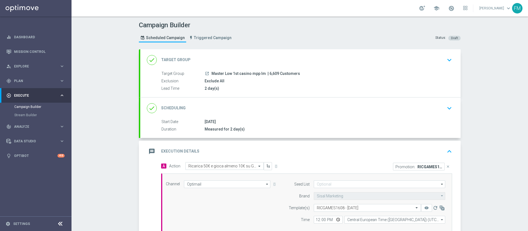
click at [409, 109] on div "done Scheduling keyboard_arrow_down" at bounding box center [300, 108] width 307 height 10
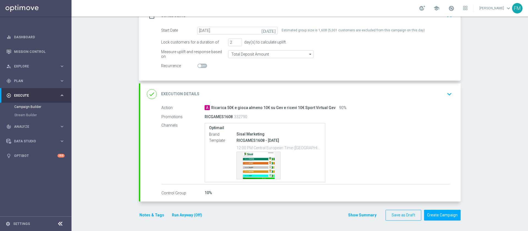
scroll to position [95, 0]
click at [428, 212] on button "Create Campaign" at bounding box center [442, 214] width 37 height 11
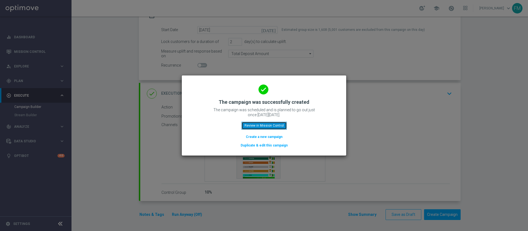
click at [250, 123] on button "Review in Mission Control" at bounding box center [263, 125] width 45 height 8
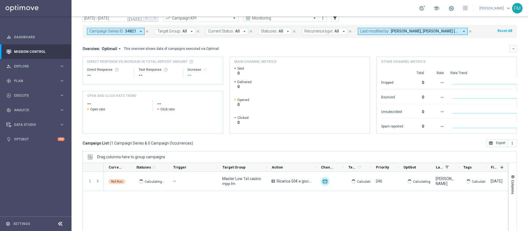
scroll to position [44, 0]
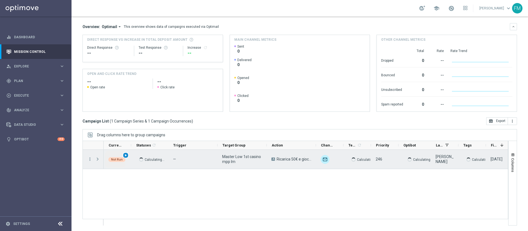
click at [126, 155] on span "play_arrow" at bounding box center [126, 155] width 4 height 4
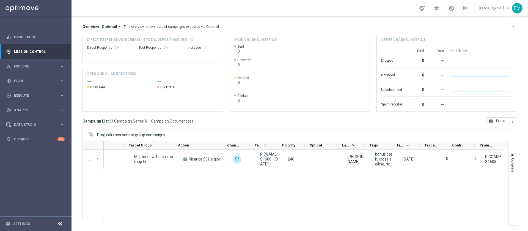
scroll to position [0, 0]
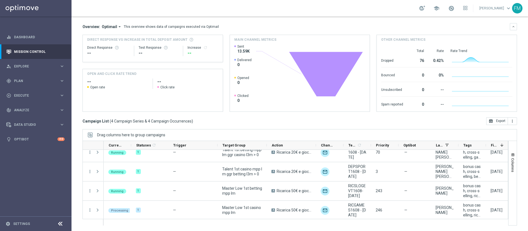
scroll to position [8, 0]
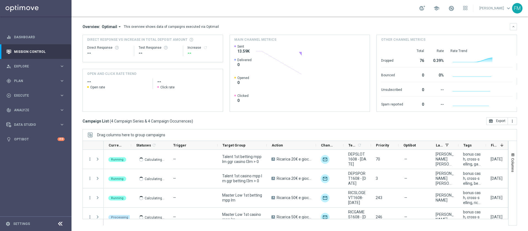
scroll to position [8, 0]
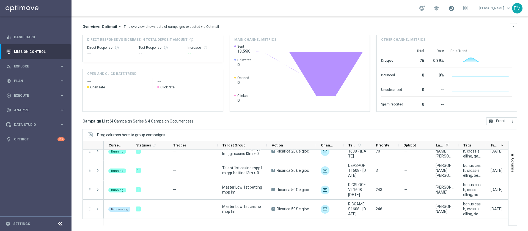
click at [448, 9] on span at bounding box center [451, 8] width 6 height 6
click at [323, 12] on div "school Last available data: [DATE] Batch process completed successfully check_c…" at bounding box center [299, 8] width 456 height 16
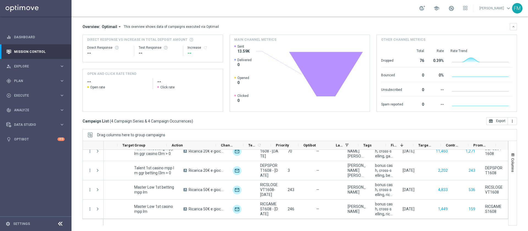
scroll to position [0, 0]
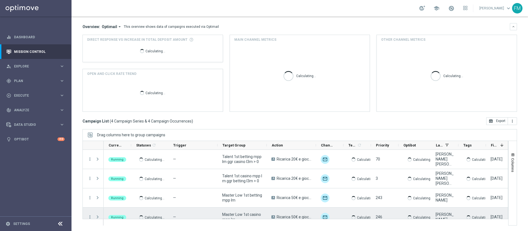
scroll to position [8, 0]
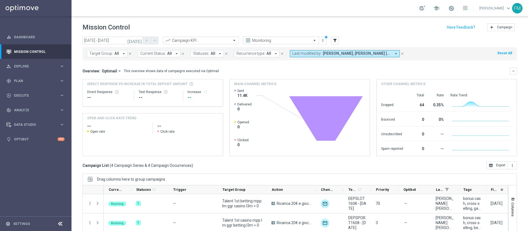
click at [140, 41] on icon "[DATE]" at bounding box center [134, 40] width 15 height 5
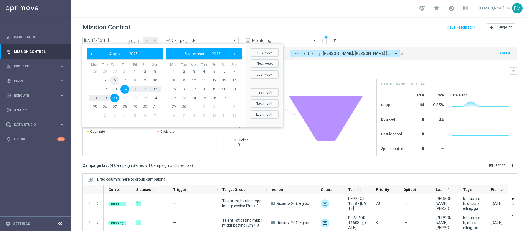
click at [113, 79] on span "6" at bounding box center [114, 80] width 9 height 9
click at [155, 78] on span "10" at bounding box center [155, 80] width 9 height 9
type input "[DATE] - [DATE]"
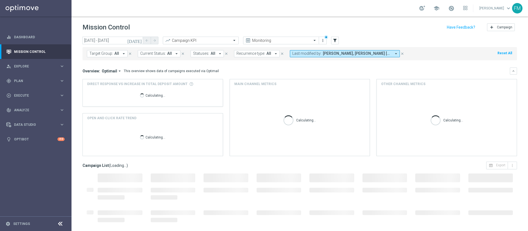
click at [374, 54] on span "Andrea Pierno, Carlos Eduardo Raffo Salazar, Francesca Mascarucci, Martina Troi…" at bounding box center [357, 53] width 68 height 5
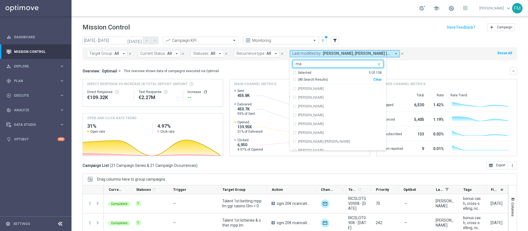
type input "m"
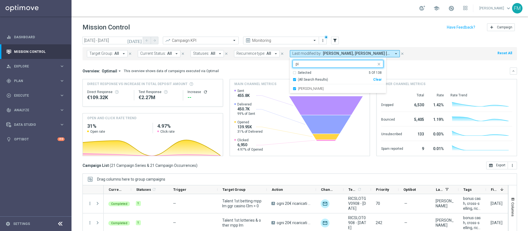
type input "p"
type input "paol"
click at [360, 29] on div "Mission Control add Campaign" at bounding box center [299, 27] width 434 height 11
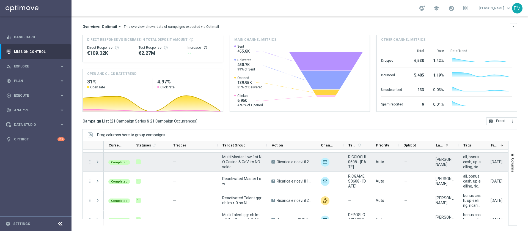
scroll to position [206, 0]
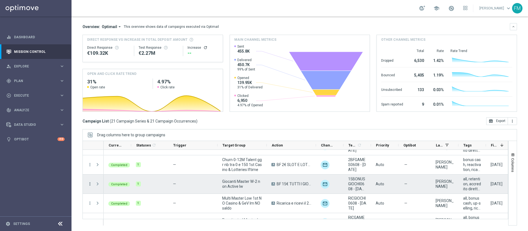
click at [90, 183] on icon "more_vert" at bounding box center [89, 183] width 5 height 5
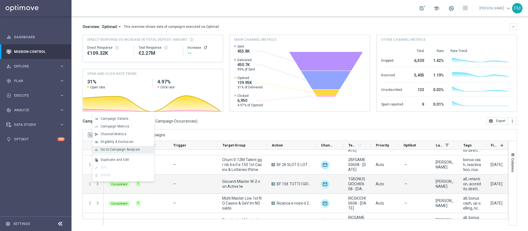
click at [121, 149] on span "Go to Campaign Analysis" at bounding box center [120, 149] width 39 height 4
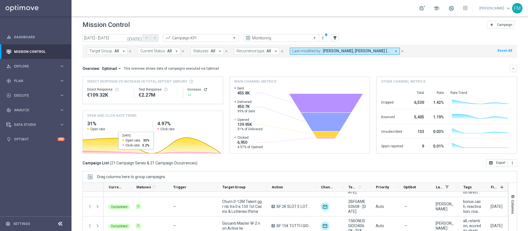
scroll to position [0, 0]
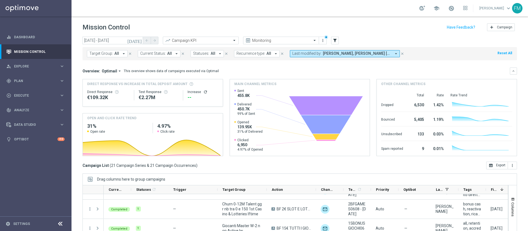
click at [139, 40] on icon "[DATE]" at bounding box center [134, 40] width 15 height 5
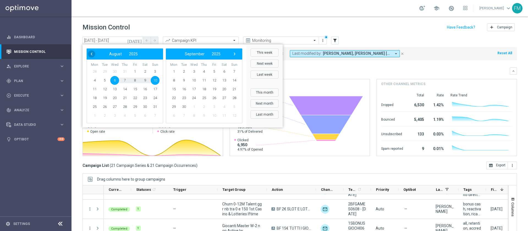
click at [91, 52] on span "‹" at bounding box center [91, 53] width 7 height 7
click at [124, 109] on span "31" at bounding box center [124, 106] width 9 height 9
click at [234, 69] on span "3" at bounding box center [234, 71] width 9 height 9
type input "31 Jul 2025 - 03 Aug 2025"
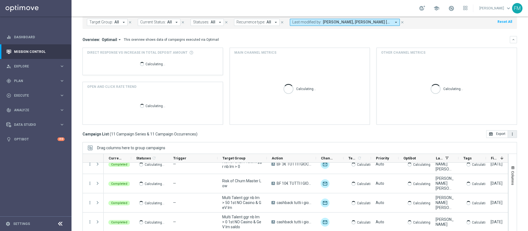
scroll to position [44, 0]
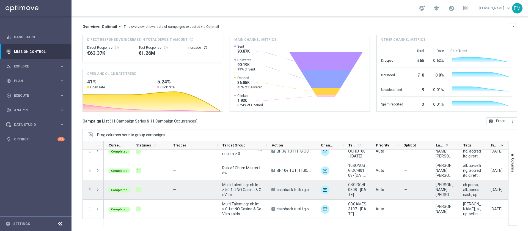
click at [90, 187] on icon "more_vert" at bounding box center [89, 189] width 5 height 5
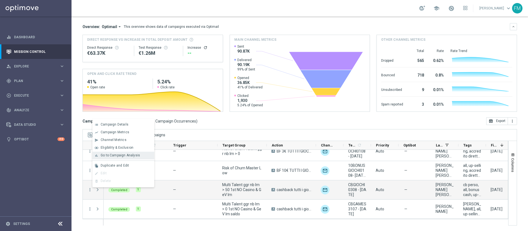
click at [136, 157] on span "Go to Campaign Analysis" at bounding box center [120, 155] width 39 height 4
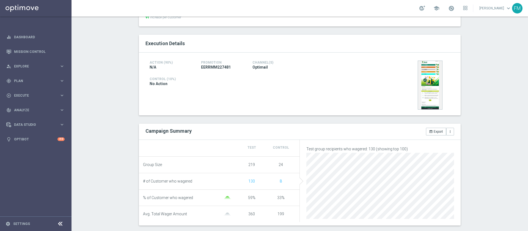
scroll to position [82, 0]
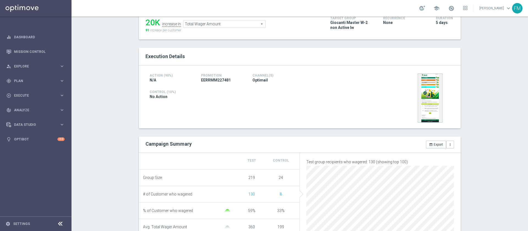
click at [248, 20] on div "Total Wager Amount Total Wager Amount arrow_drop_down search" at bounding box center [224, 24] width 82 height 8
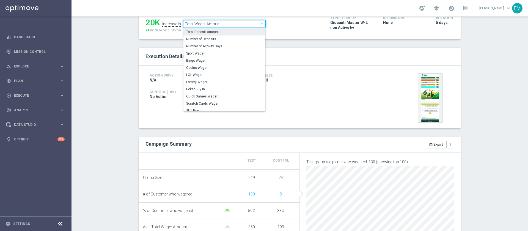
click at [240, 35] on label "Total Deposit Amount" at bounding box center [224, 31] width 82 height 7
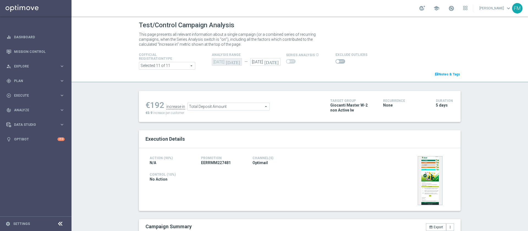
click at [228, 107] on span "Total Deposit Amount" at bounding box center [228, 106] width 82 height 7
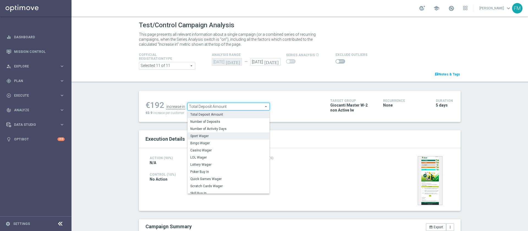
click at [221, 133] on label "Sport Wager" at bounding box center [228, 135] width 82 height 7
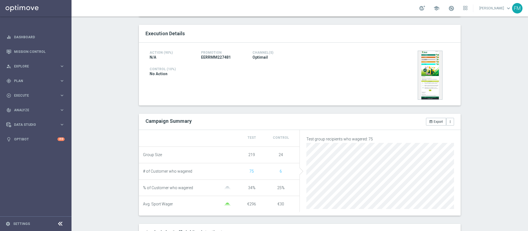
scroll to position [82, 0]
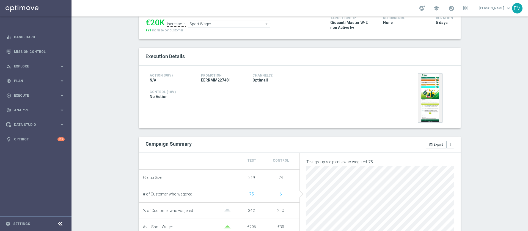
click at [249, 27] on span "Sport Wager" at bounding box center [229, 23] width 82 height 7
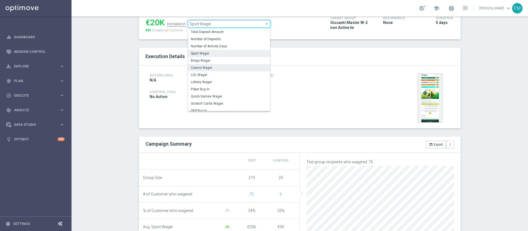
click at [229, 65] on label "Casino Wager" at bounding box center [229, 67] width 82 height 7
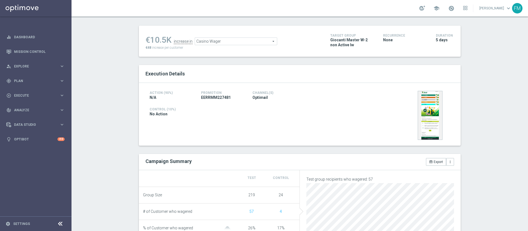
scroll to position [41, 0]
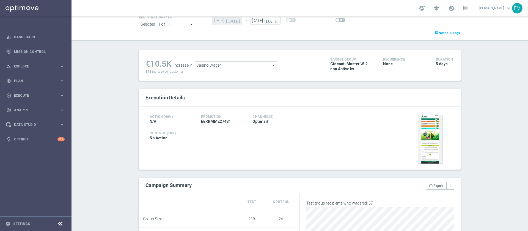
click at [248, 63] on span "Casino Wager" at bounding box center [236, 65] width 82 height 7
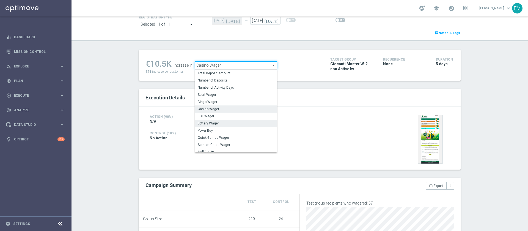
click at [234, 121] on span "Lottery Wager" at bounding box center [236, 123] width 76 height 4
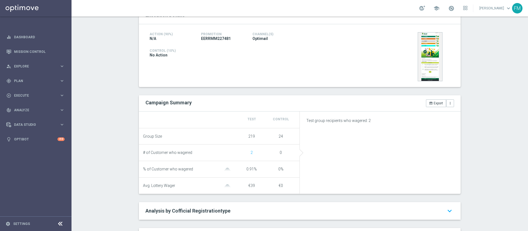
scroll to position [2, 0]
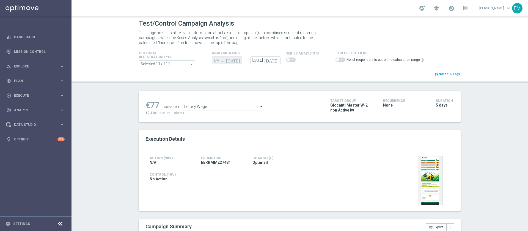
click at [223, 111] on div "€77 increase in Lottery Wager Lottery Wager arrow_drop_down search €0.4 increas…" at bounding box center [233, 106] width 176 height 18
click at [223, 110] on div "Lottery Wager Lottery Wager arrow_drop_down search" at bounding box center [223, 106] width 82 height 8
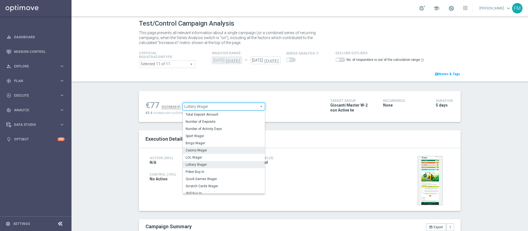
click at [213, 149] on span "Casino Wager" at bounding box center [223, 150] width 76 height 4
type input "Casino Wager"
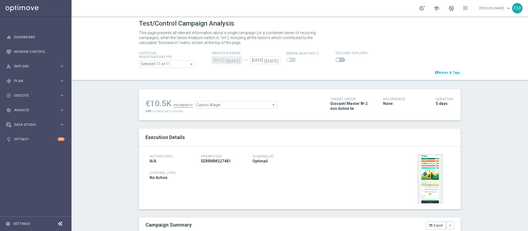
click at [336, 61] on span at bounding box center [340, 59] width 10 height 4
click at [336, 61] on input "checkbox" at bounding box center [340, 59] width 10 height 4
checkbox input "true"
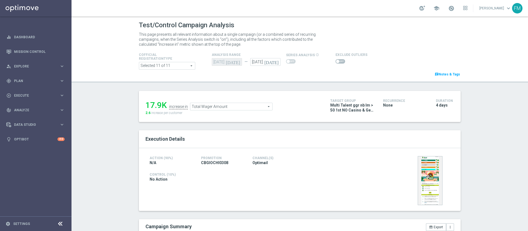
click at [232, 106] on span "Total Wager Amount" at bounding box center [231, 106] width 82 height 7
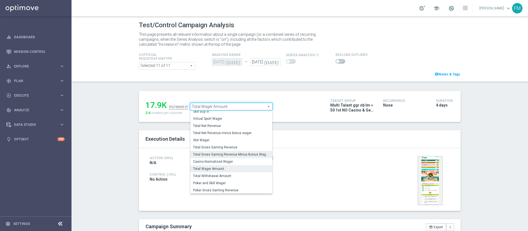
scroll to position [79, 0]
click at [215, 124] on span "Total Net Revenue" at bounding box center [231, 125] width 76 height 4
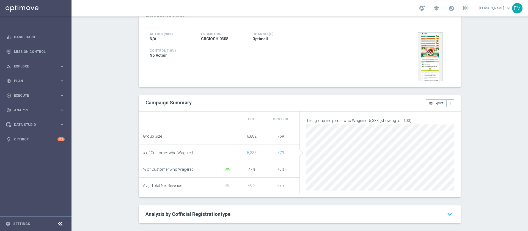
scroll to position [82, 0]
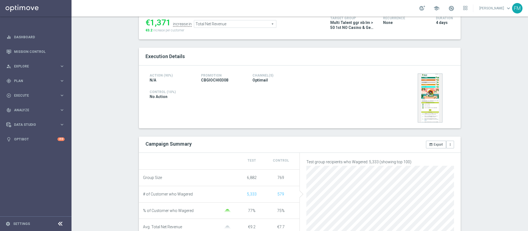
click at [250, 26] on span "Total Net Revenue" at bounding box center [235, 23] width 82 height 7
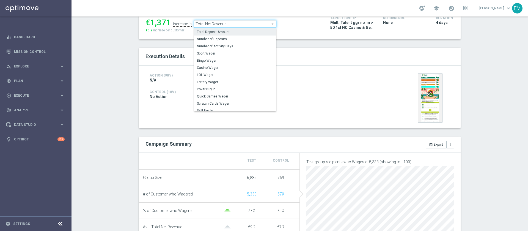
click at [246, 32] on span "Total Deposit Amount" at bounding box center [235, 32] width 76 height 4
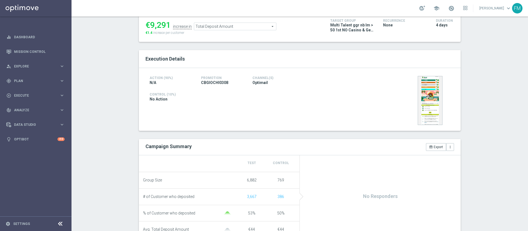
scroll to position [82, 0]
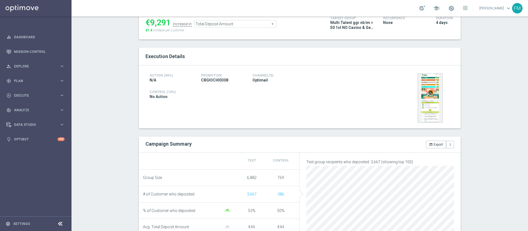
click at [267, 23] on span "Total Deposit Amount" at bounding box center [235, 23] width 82 height 7
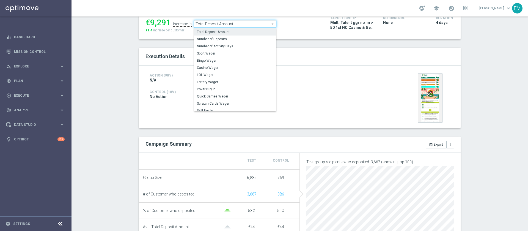
drag, startPoint x: 236, startPoint y: 54, endPoint x: 250, endPoint y: 57, distance: 13.7
click at [236, 54] on span "Sport Wager" at bounding box center [235, 53] width 76 height 4
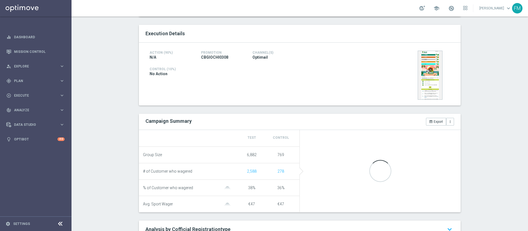
scroll to position [41, 0]
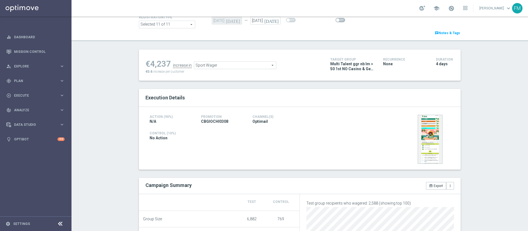
click at [237, 64] on span "Sport Wager" at bounding box center [235, 65] width 82 height 7
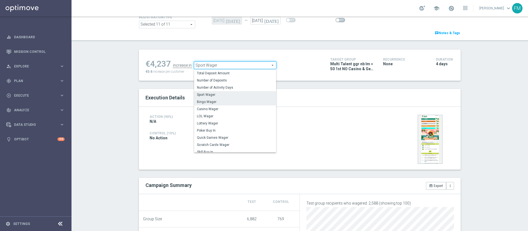
click at [218, 105] on label "Bingo Wager" at bounding box center [235, 101] width 82 height 7
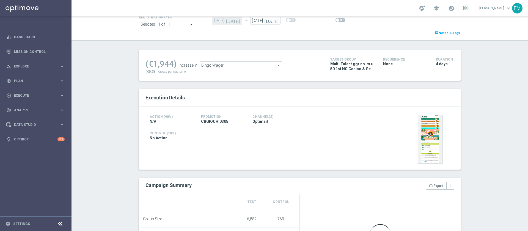
click at [258, 63] on span "Bingo Wager" at bounding box center [241, 65] width 82 height 7
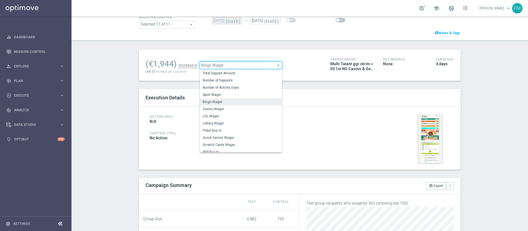
click at [244, 111] on label "Casino Wager" at bounding box center [241, 108] width 82 height 7
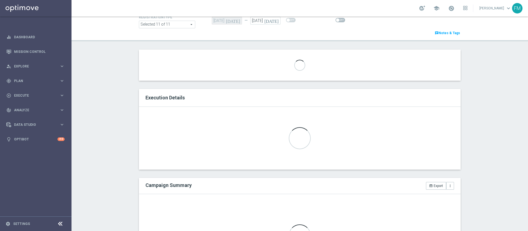
scroll to position [124, 0]
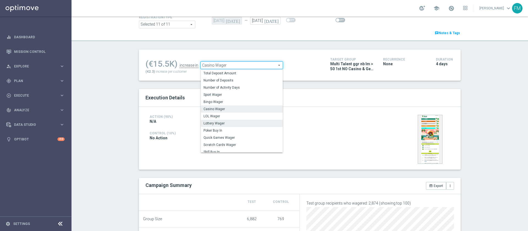
click at [235, 122] on span "Lottery Wager" at bounding box center [241, 123] width 76 height 4
type input "Lottery Wager"
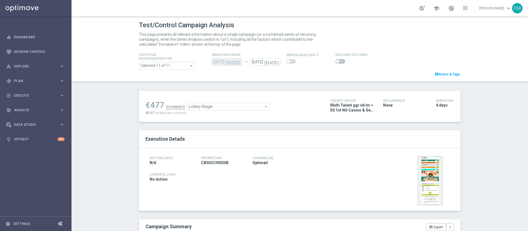
click at [337, 62] on span at bounding box center [340, 61] width 10 height 4
click at [337, 62] on input "checkbox" at bounding box center [340, 61] width 10 height 4
checkbox input "true"
